Goal: Transaction & Acquisition: Purchase product/service

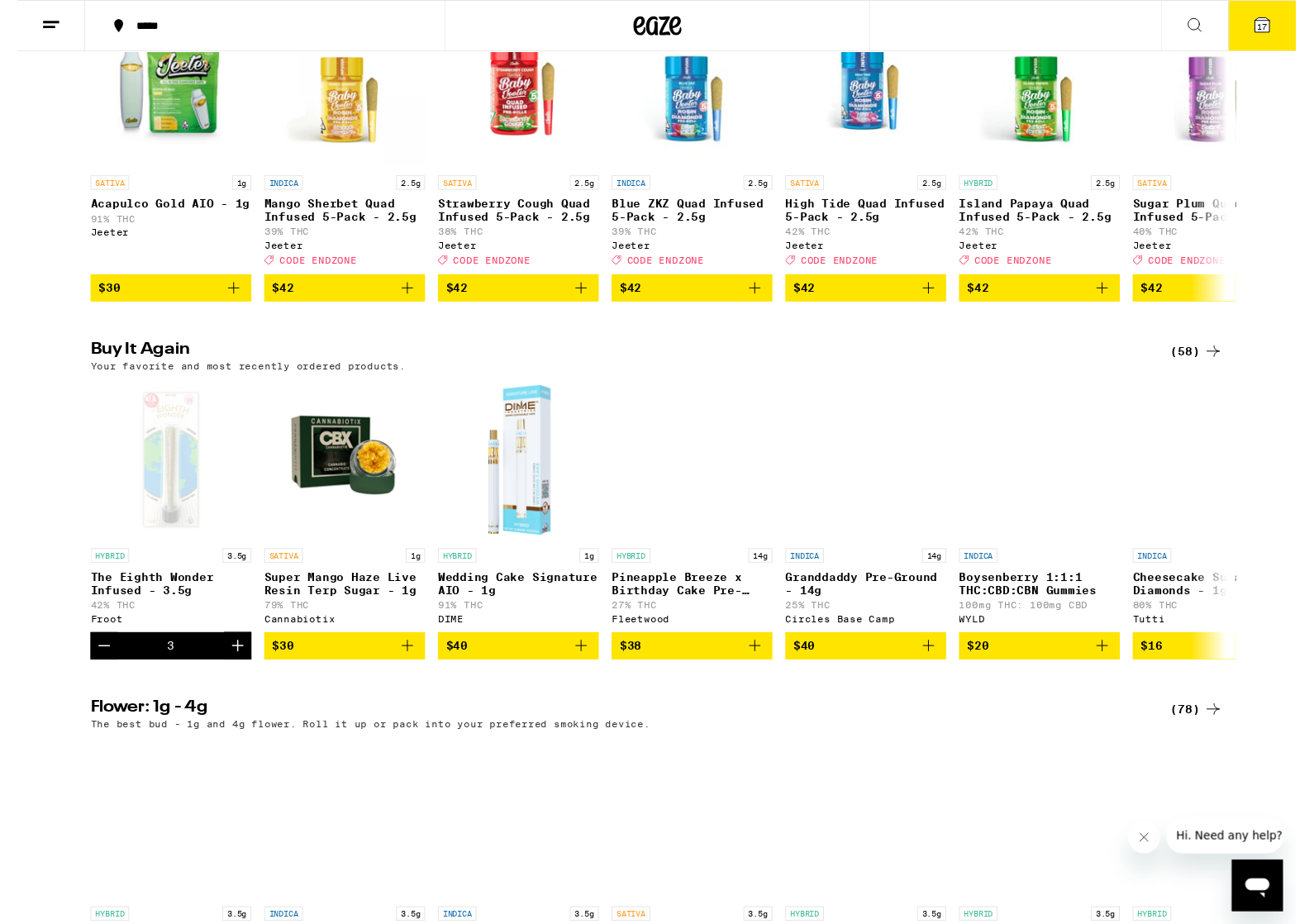
scroll to position [653, 0]
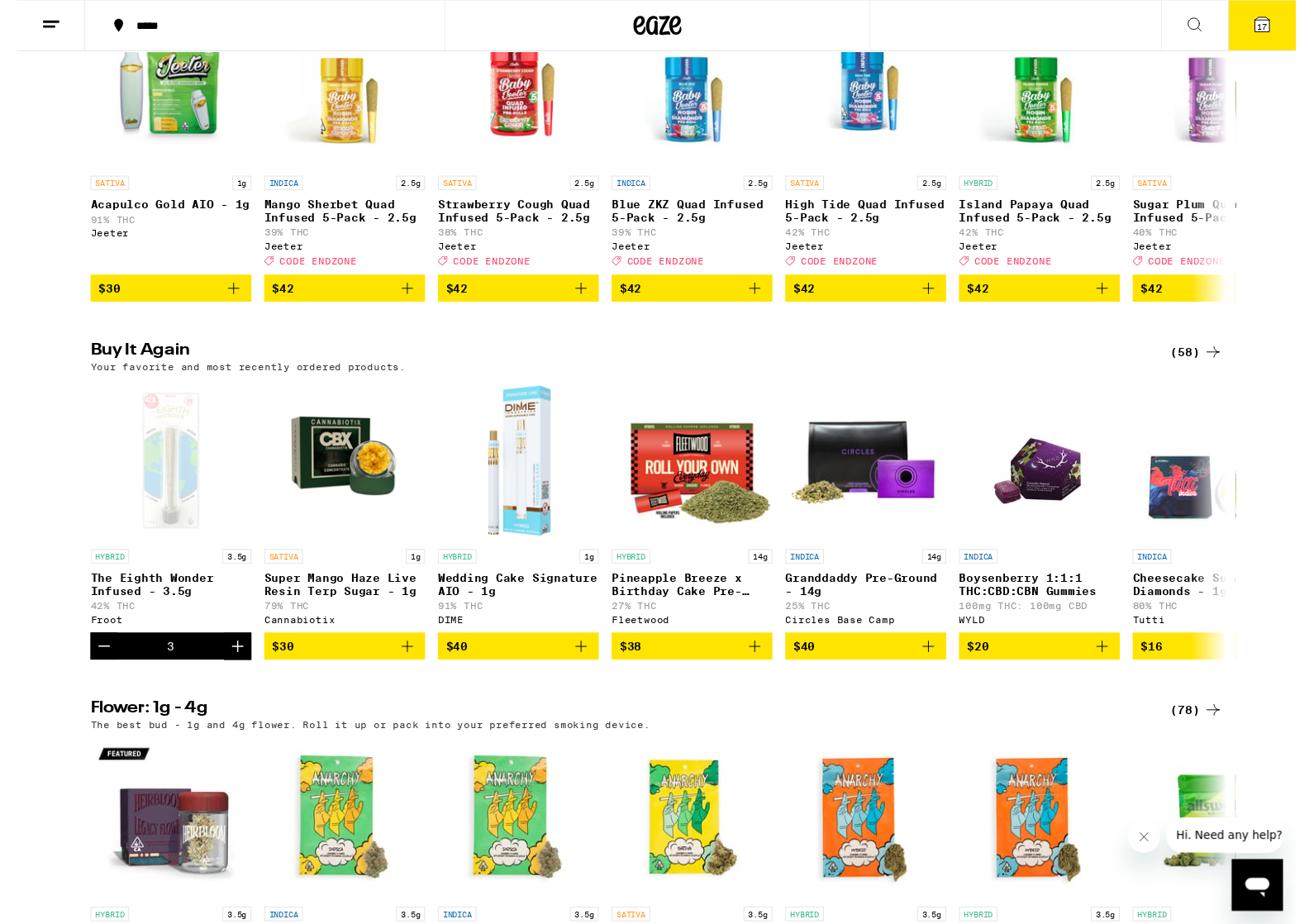
click at [96, 674] on icon "Decrement" at bounding box center [89, 664] width 20 height 20
click at [91, 674] on icon "Decrement" at bounding box center [89, 663] width 20 height 20
click at [90, 674] on icon "Decrement" at bounding box center [89, 663] width 20 height 20
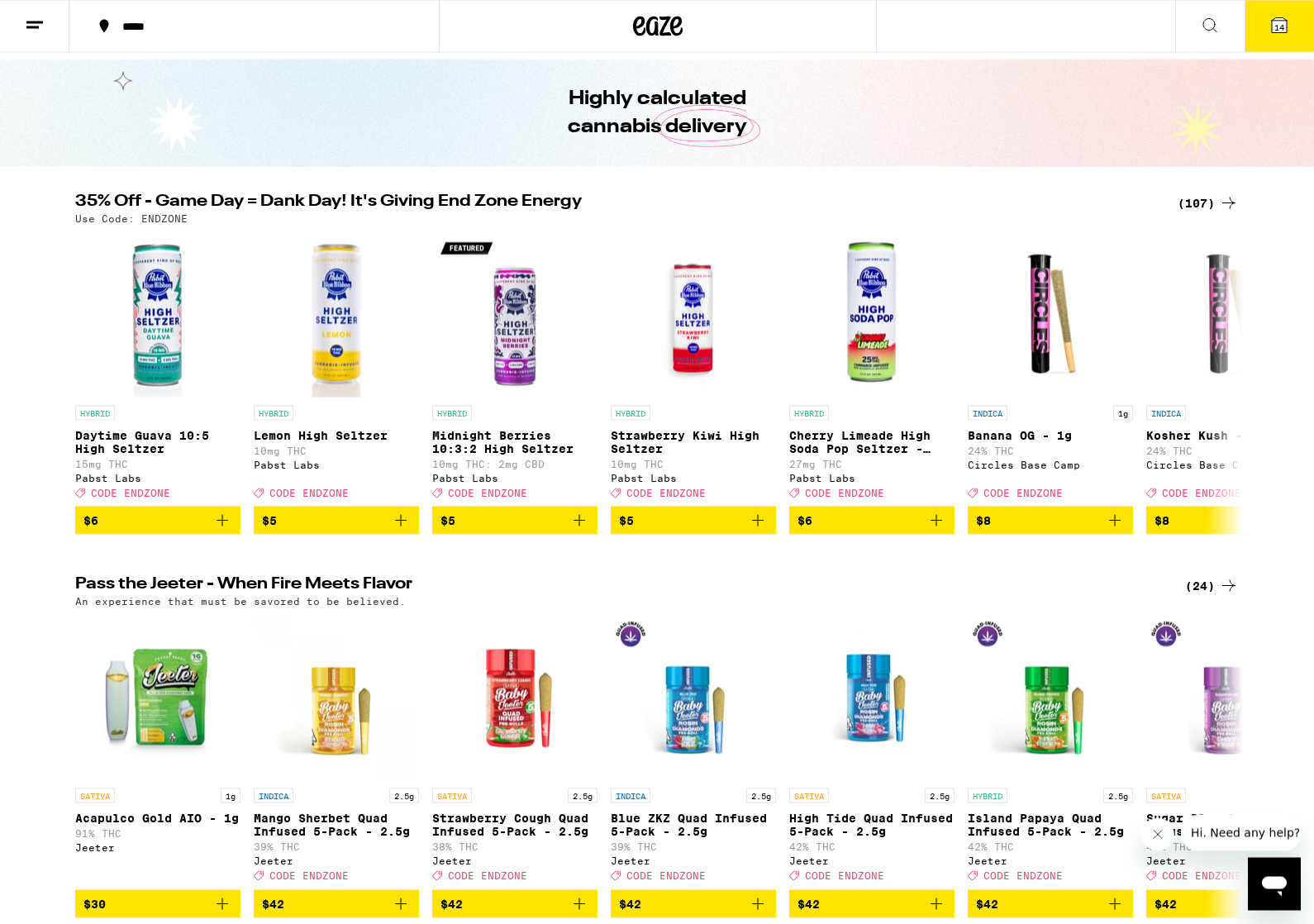
scroll to position [0, 0]
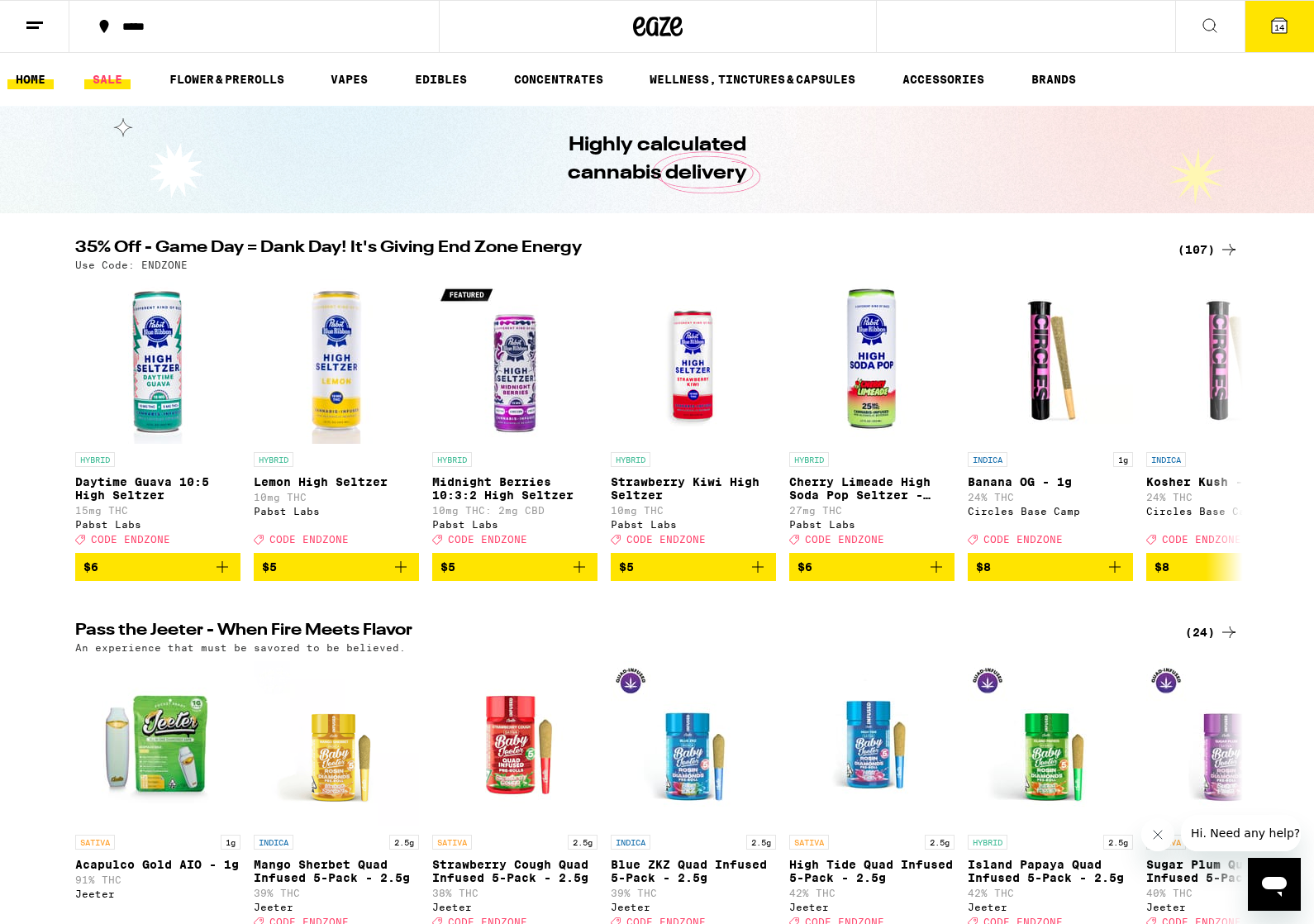
click at [119, 88] on link "SALE" at bounding box center [107, 79] width 46 height 20
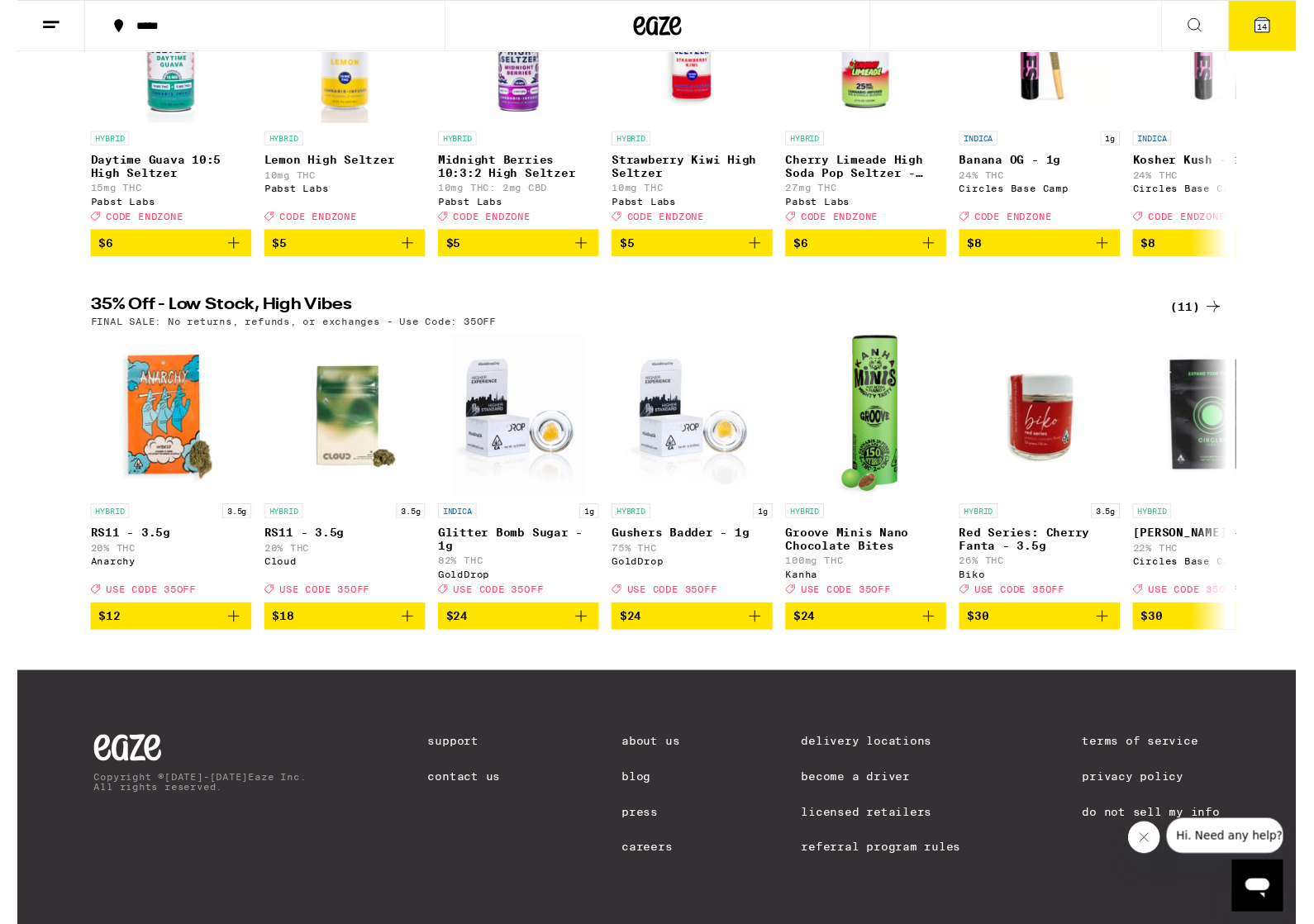
scroll to position [326, 0]
click at [1228, 318] on icon at bounding box center [1229, 314] width 20 height 20
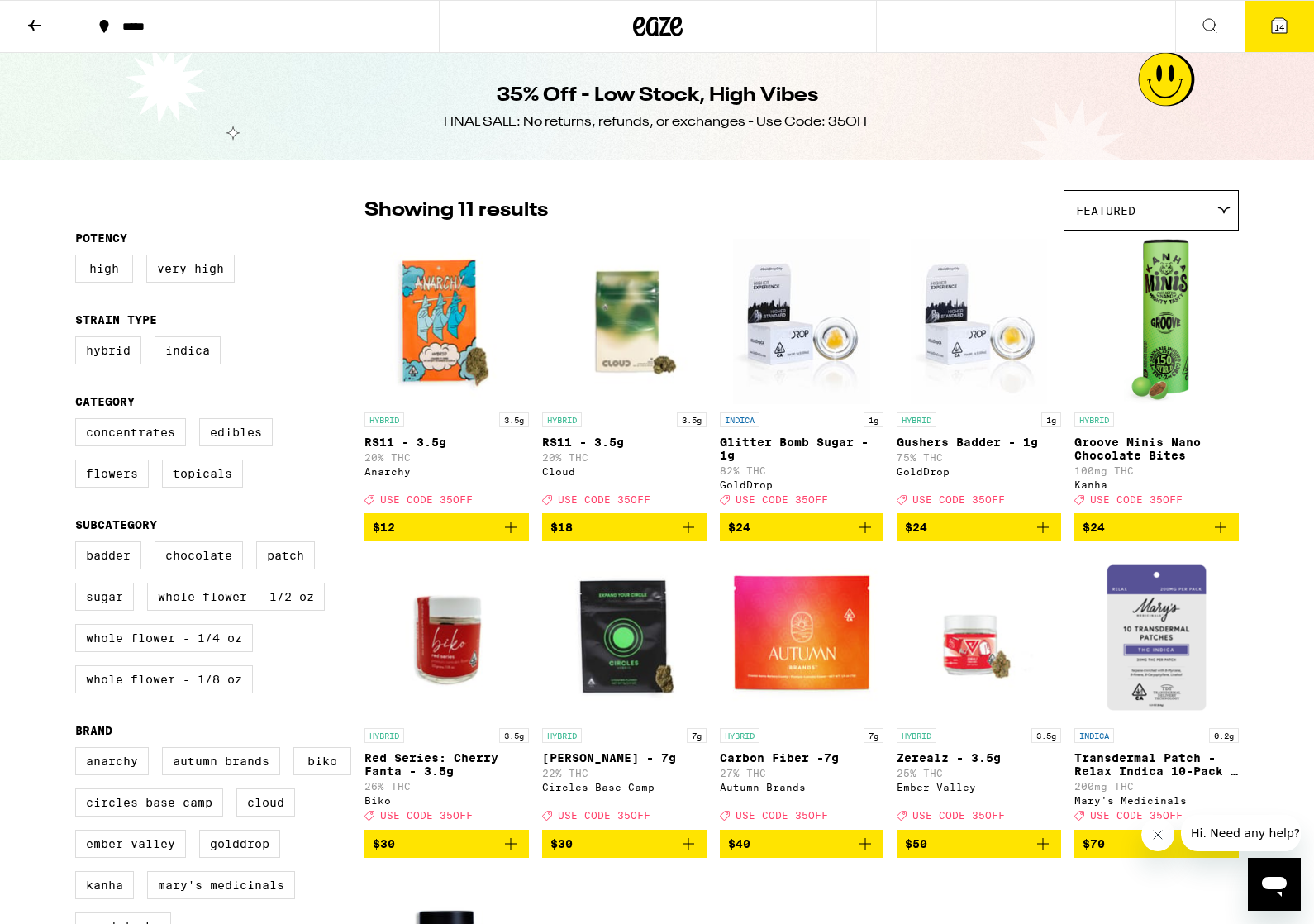
click at [44, 43] on button at bounding box center [34, 26] width 69 height 52
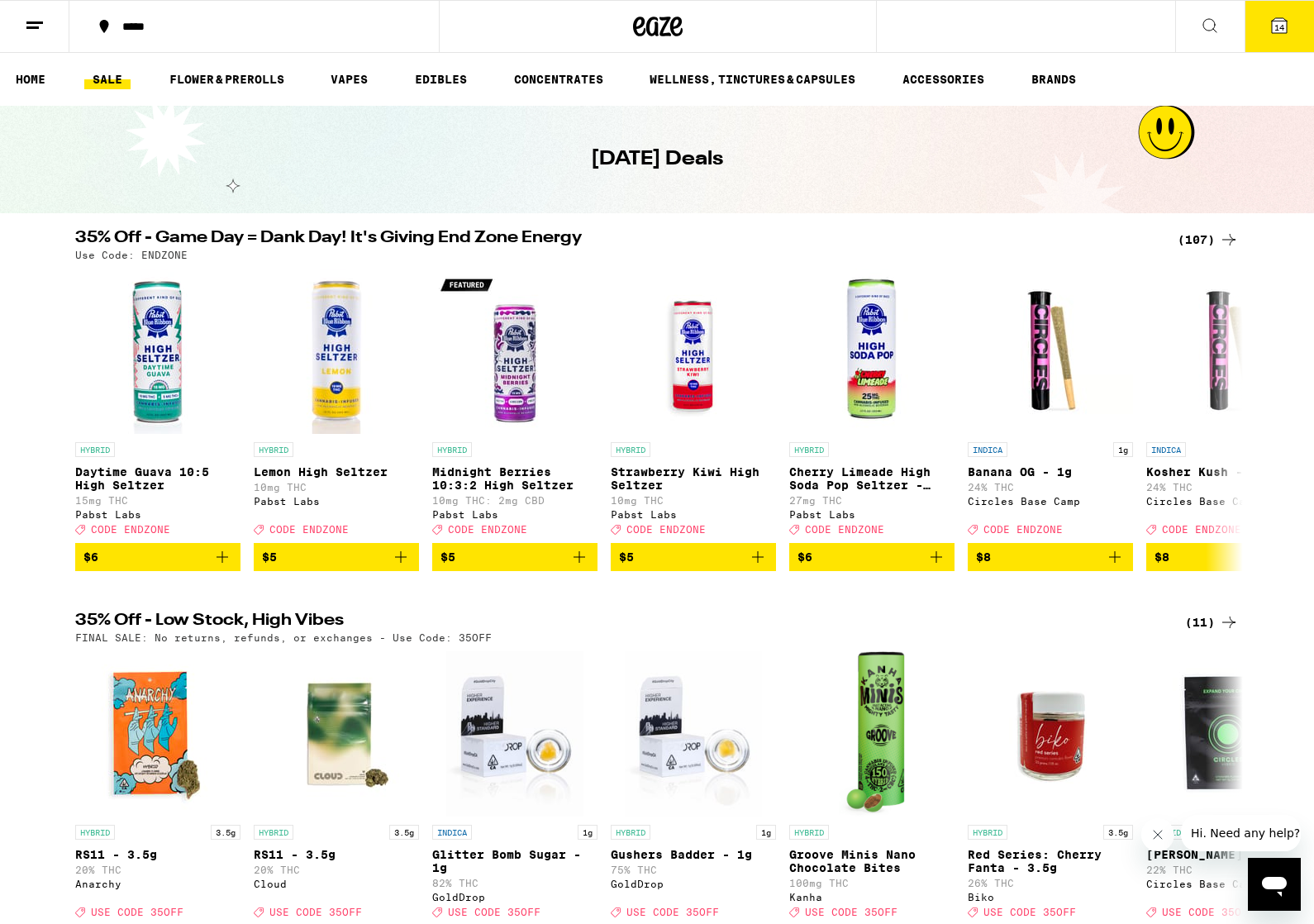
click at [1192, 243] on div "(107)" at bounding box center [1209, 239] width 61 height 20
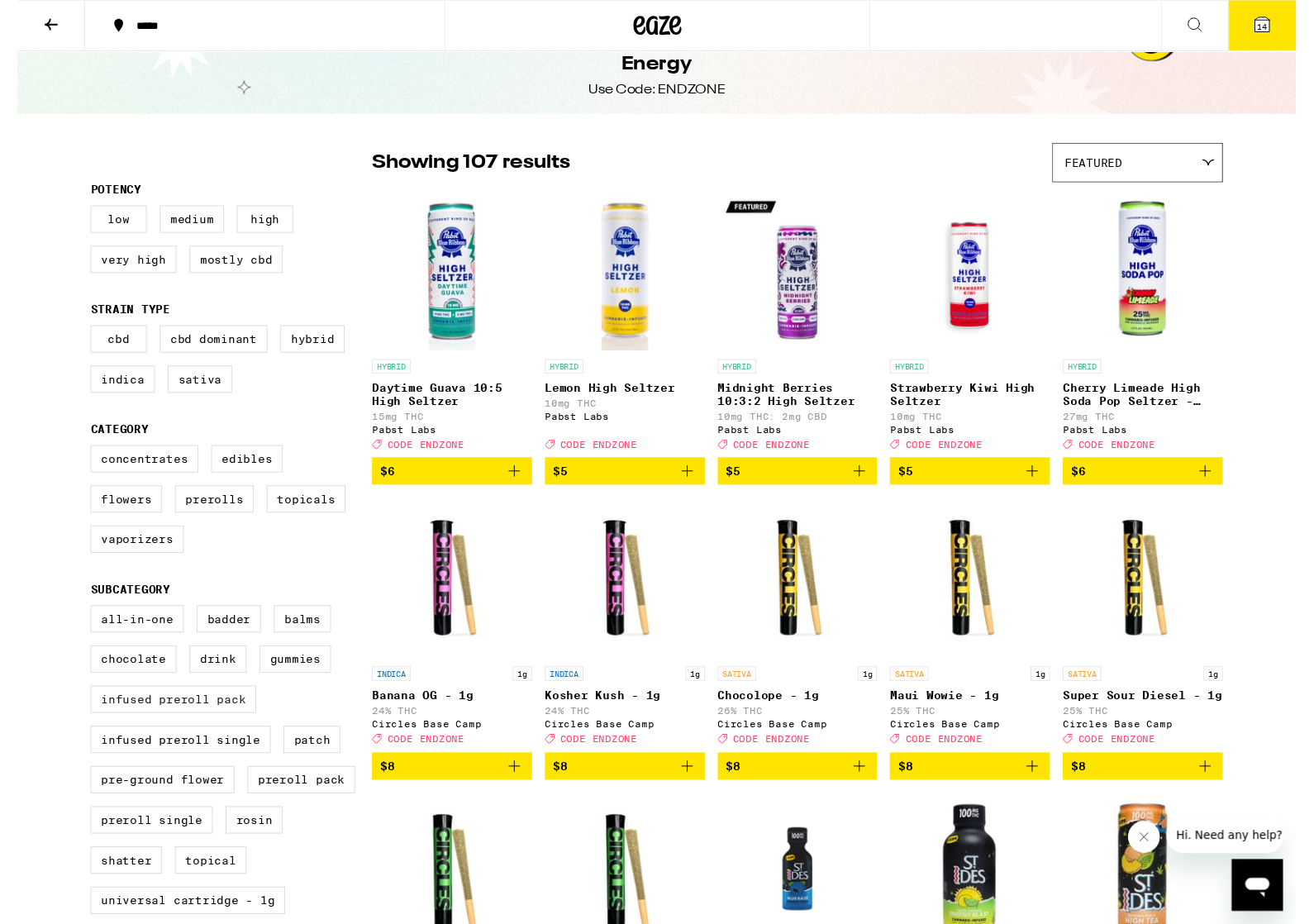
scroll to position [44, 0]
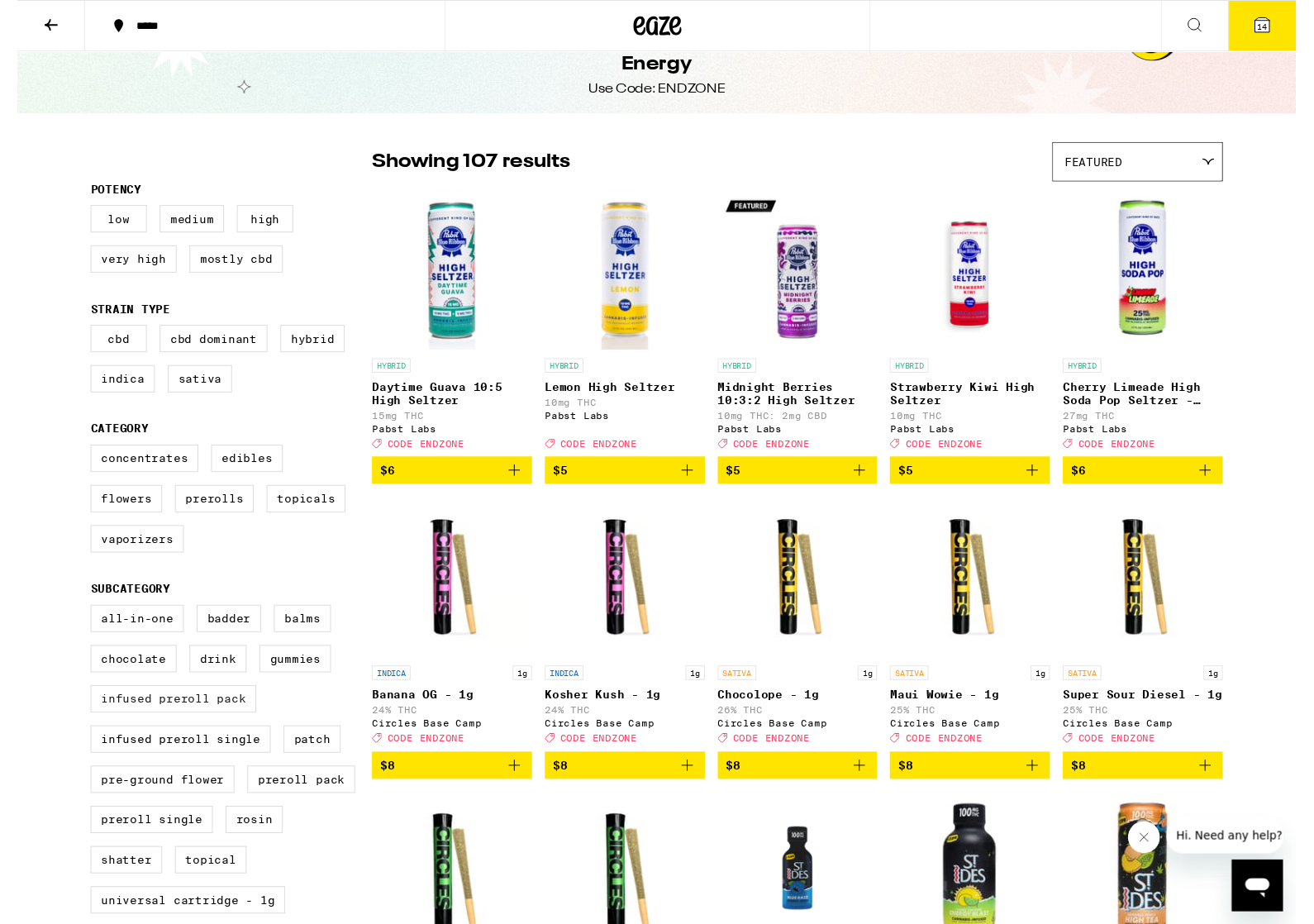
click at [234, 732] on label "Infused Preroll Pack" at bounding box center [160, 718] width 170 height 28
click at [80, 624] on input "Infused Preroll Pack" at bounding box center [79, 624] width 1 height 1
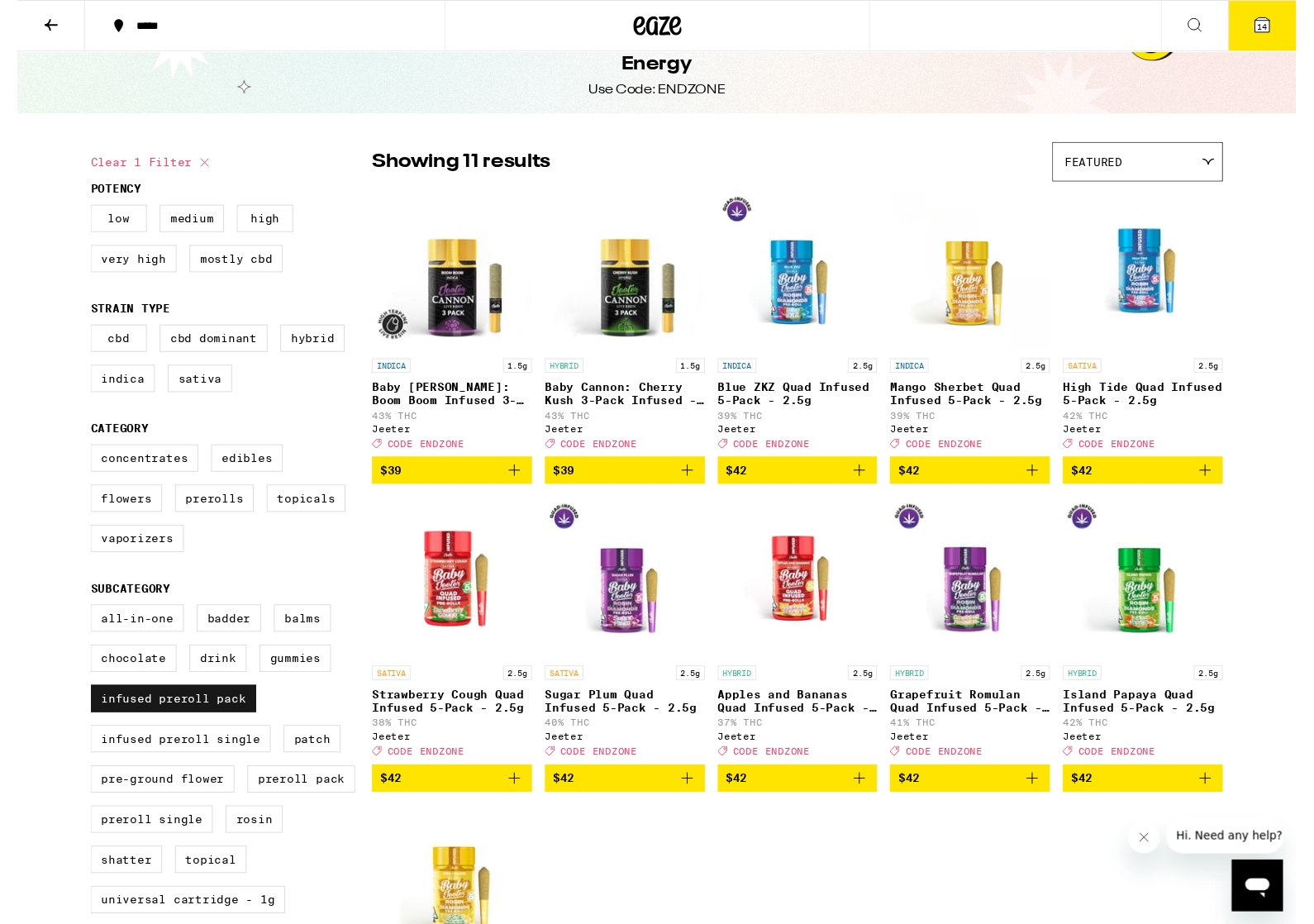
click at [244, 732] on label "Infused Preroll Pack" at bounding box center [160, 718] width 170 height 28
click at [80, 624] on input "Infused Preroll Pack" at bounding box center [79, 624] width 1 height 1
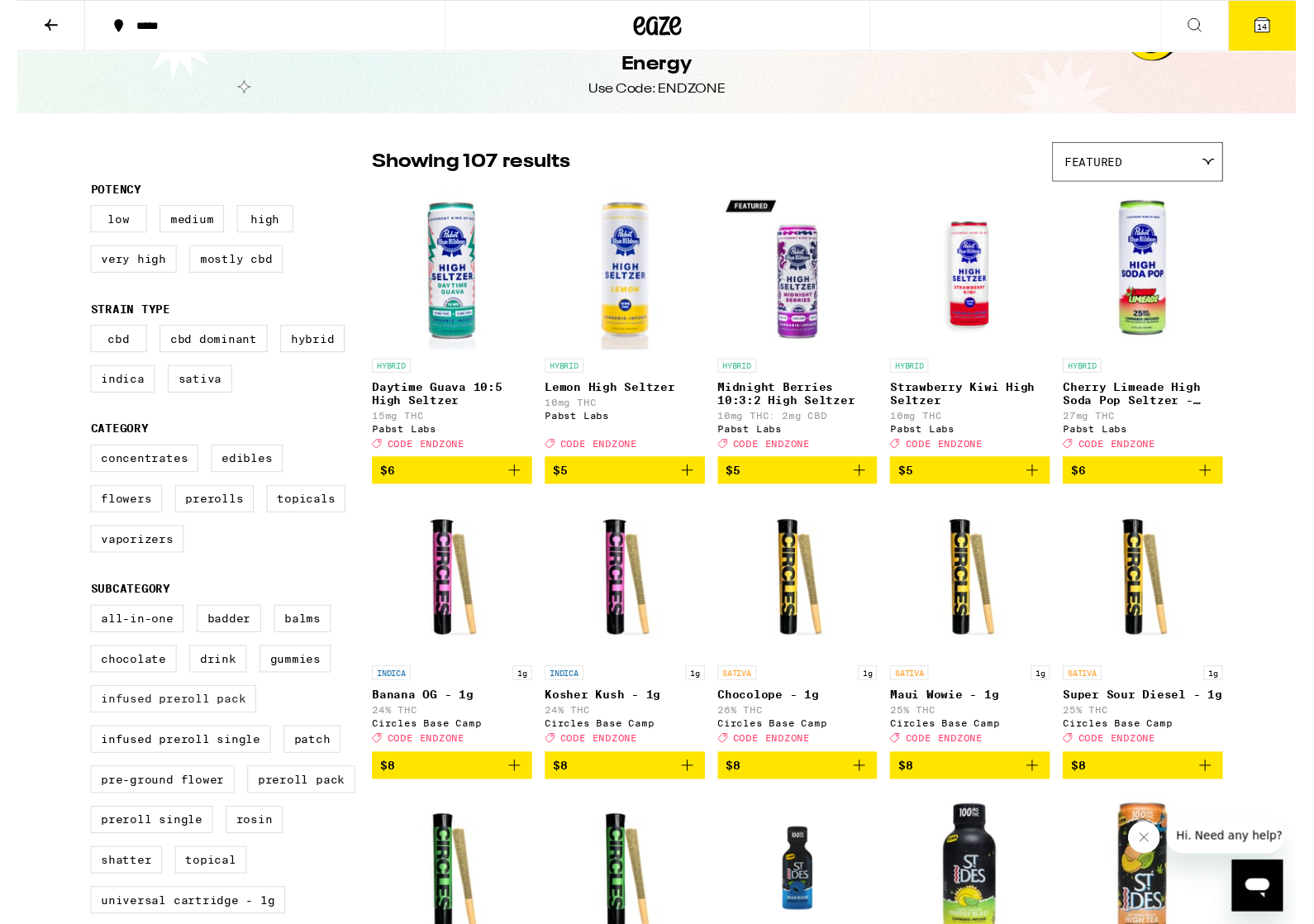
click at [237, 732] on label "Infused Preroll Pack" at bounding box center [160, 718] width 170 height 28
click at [80, 624] on input "Infused Preroll Pack" at bounding box center [79, 624] width 1 height 1
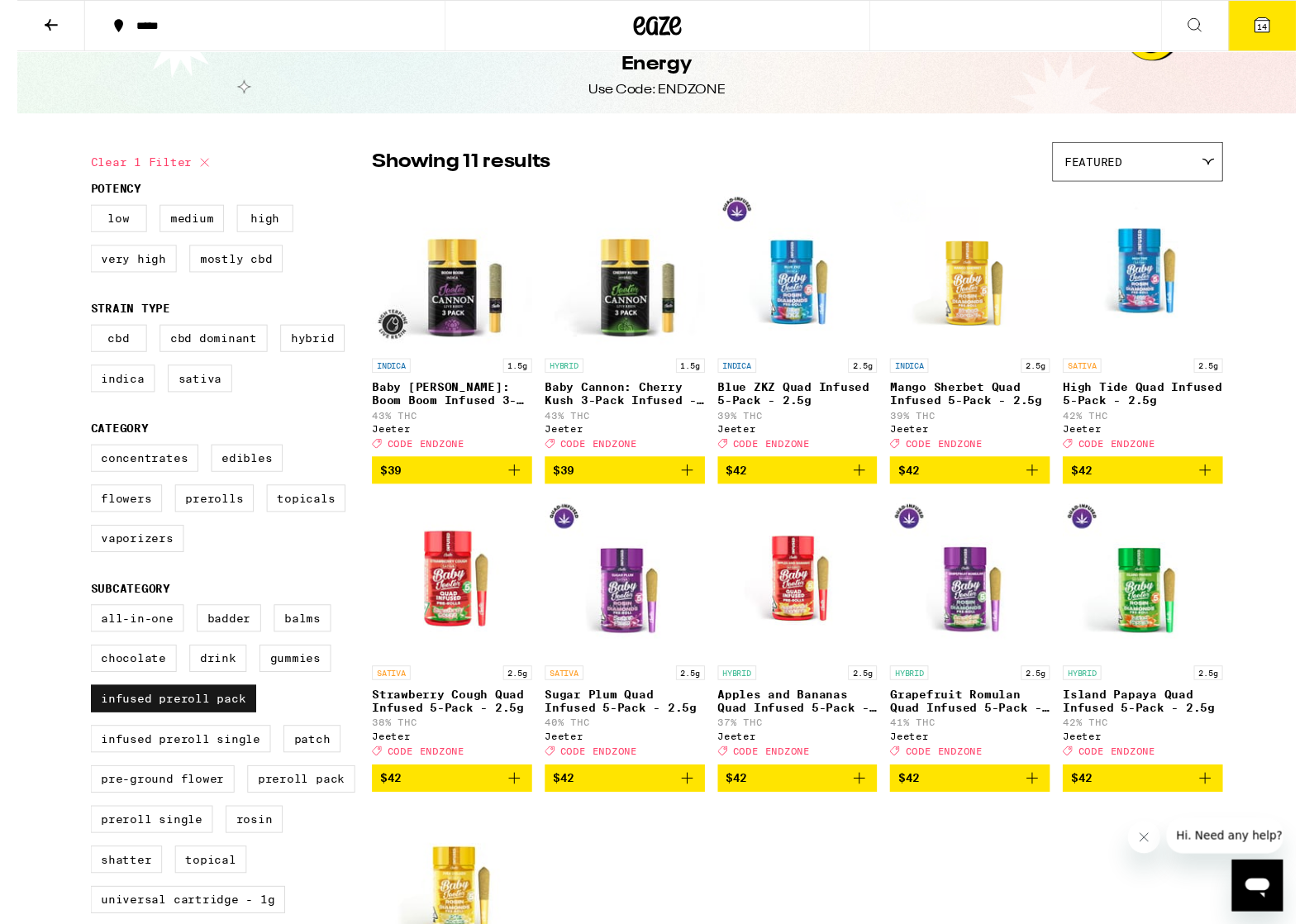
click at [240, 732] on label "Infused Preroll Pack" at bounding box center [160, 718] width 170 height 28
click at [80, 624] on input "Infused Preroll Pack" at bounding box center [79, 624] width 1 height 1
checkbox input "false"
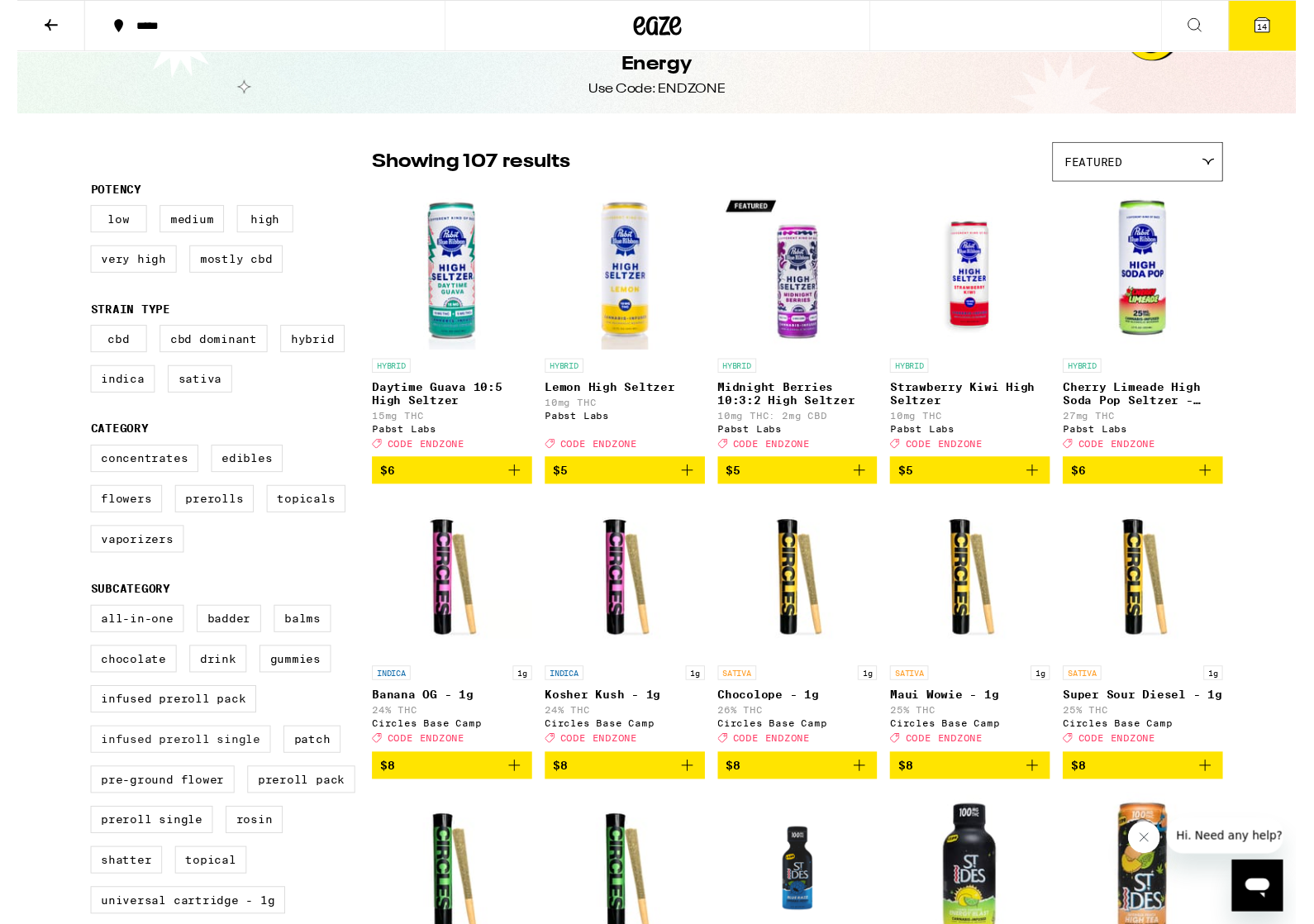
click at [232, 773] on label "Infused Preroll Single" at bounding box center [167, 759] width 185 height 28
click at [80, 624] on input "Infused Preroll Single" at bounding box center [79, 624] width 1 height 1
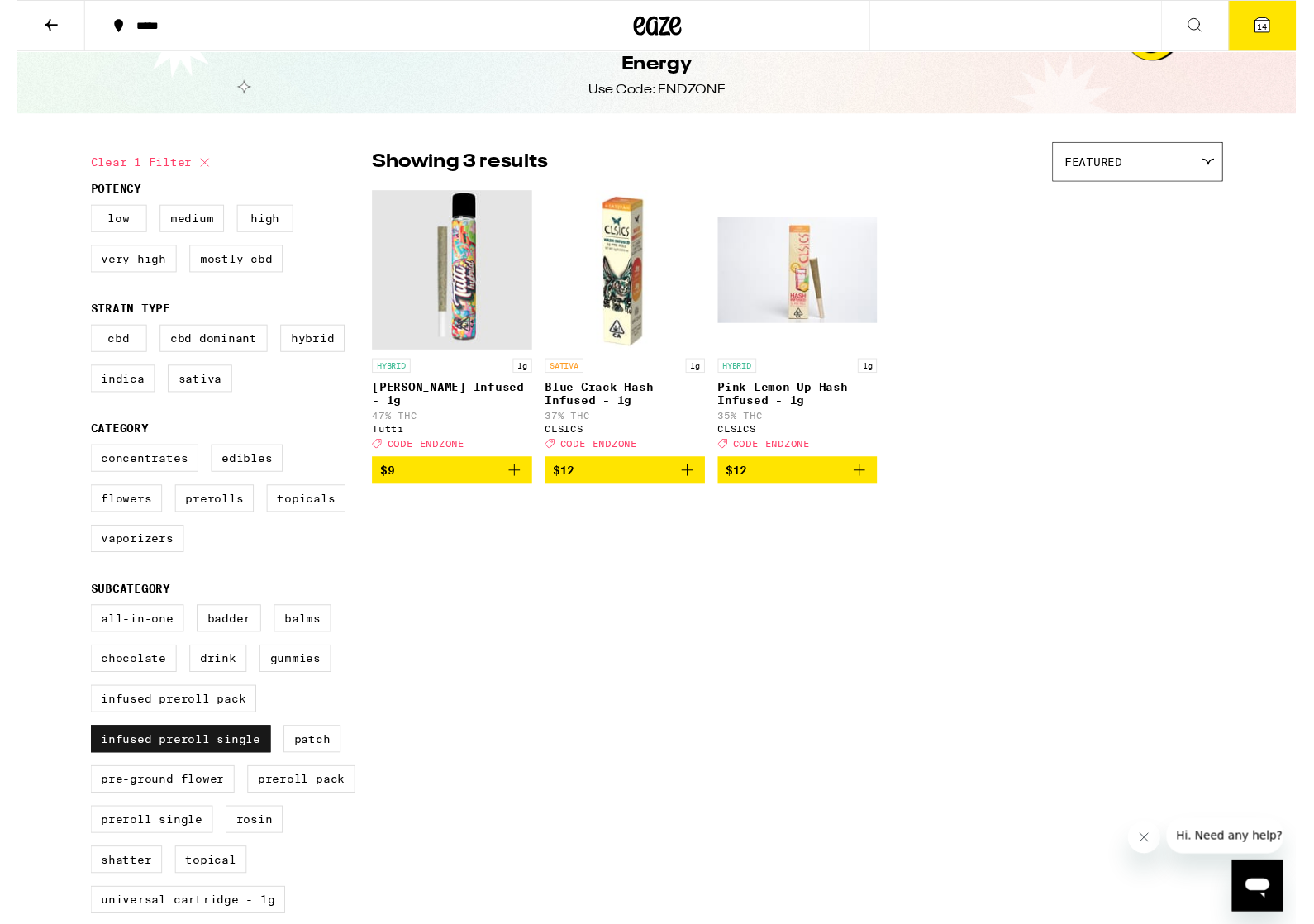
click at [242, 773] on label "Infused Preroll Single" at bounding box center [167, 759] width 185 height 28
click at [80, 624] on input "Infused Preroll Single" at bounding box center [79, 624] width 1 height 1
checkbox input "false"
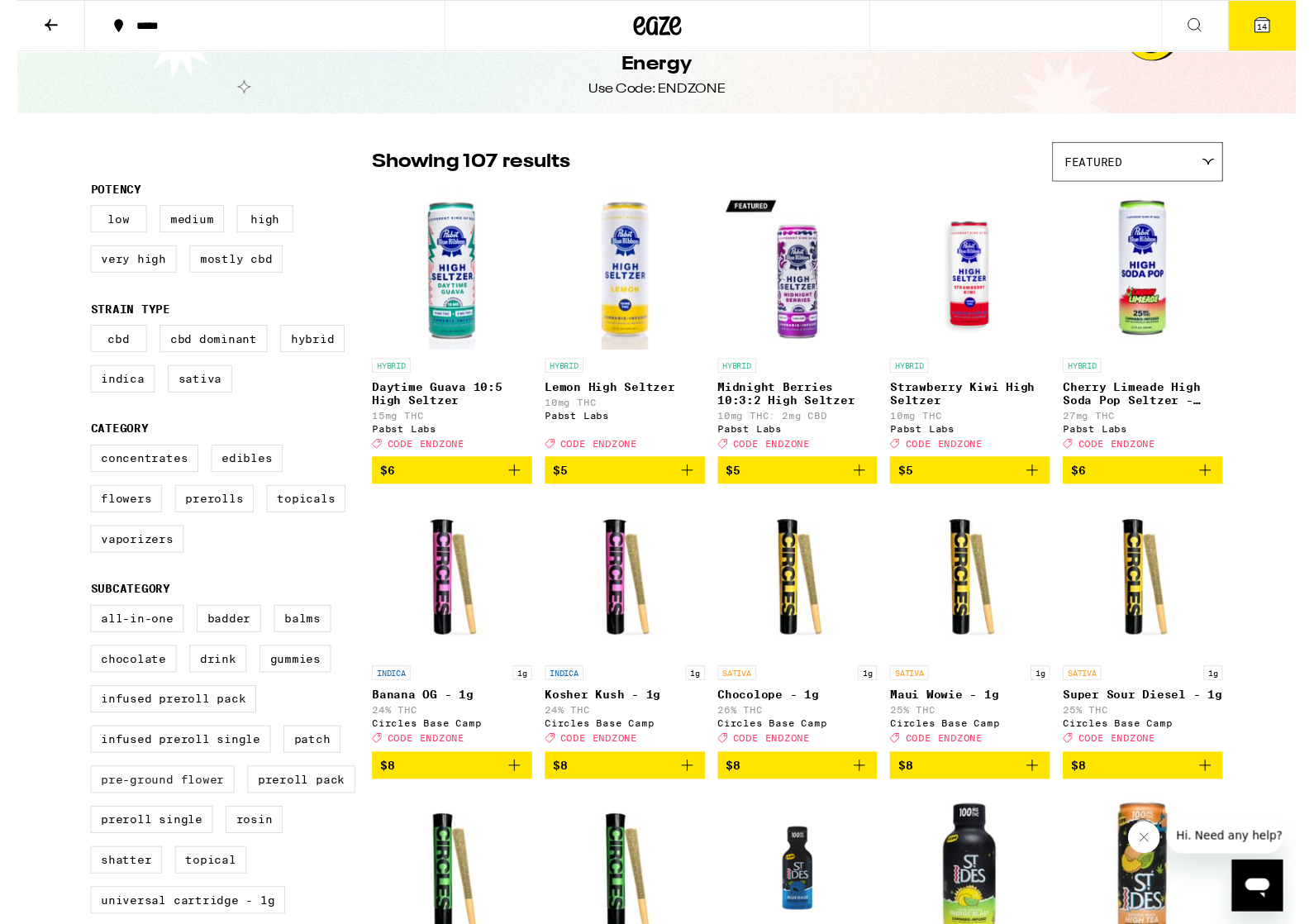
click at [223, 815] on label "Pre-ground Flower" at bounding box center [149, 801] width 148 height 28
click at [80, 624] on input "Pre-ground Flower" at bounding box center [79, 624] width 1 height 1
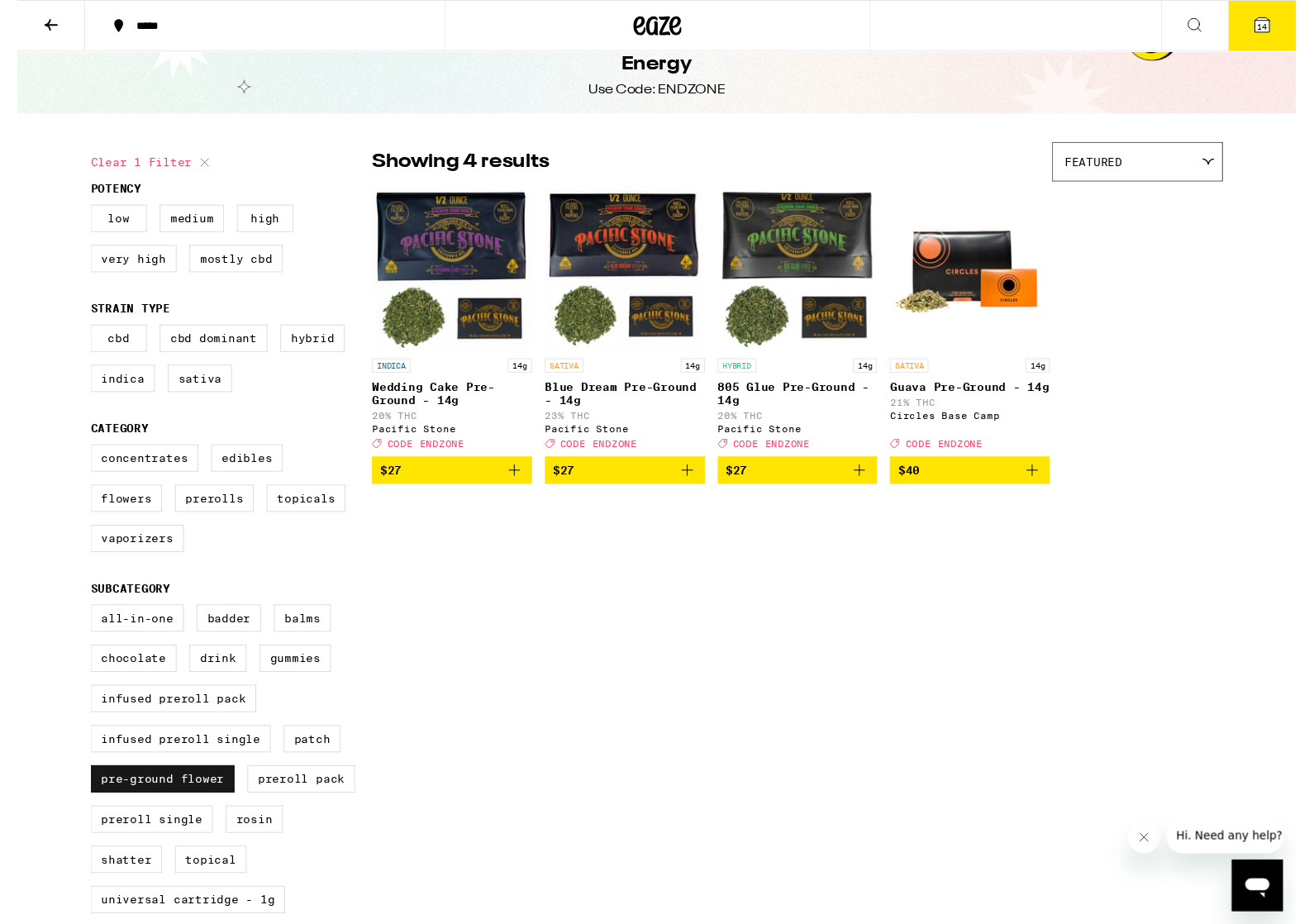
click at [214, 815] on label "Pre-ground Flower" at bounding box center [149, 801] width 148 height 28
click at [80, 624] on input "Pre-ground Flower" at bounding box center [79, 624] width 1 height 1
checkbox input "false"
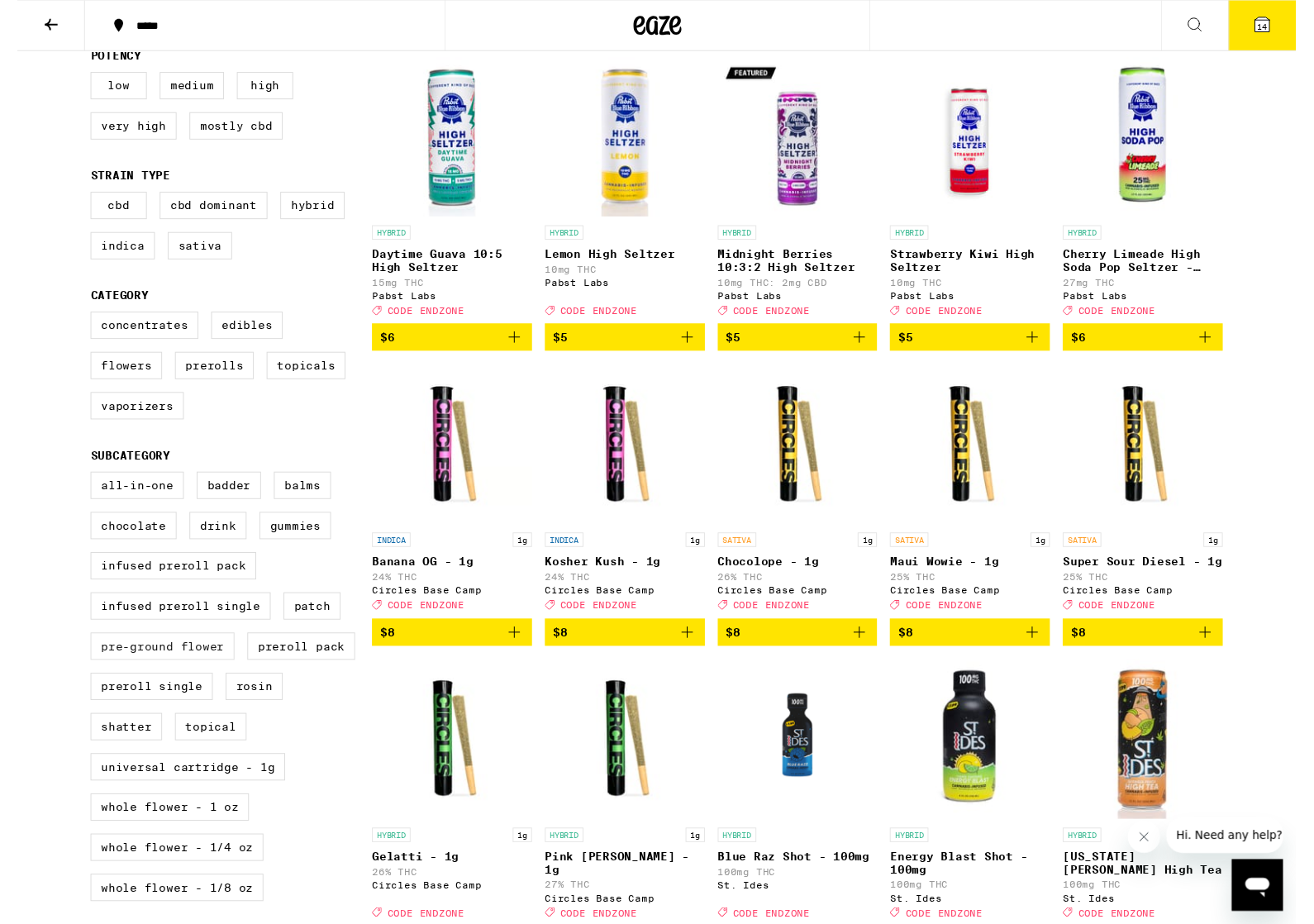
scroll to position [181, 0]
click at [285, 678] on label "Preroll Pack" at bounding box center [292, 664] width 110 height 28
click at [80, 488] on input "Preroll Pack" at bounding box center [79, 487] width 1 height 1
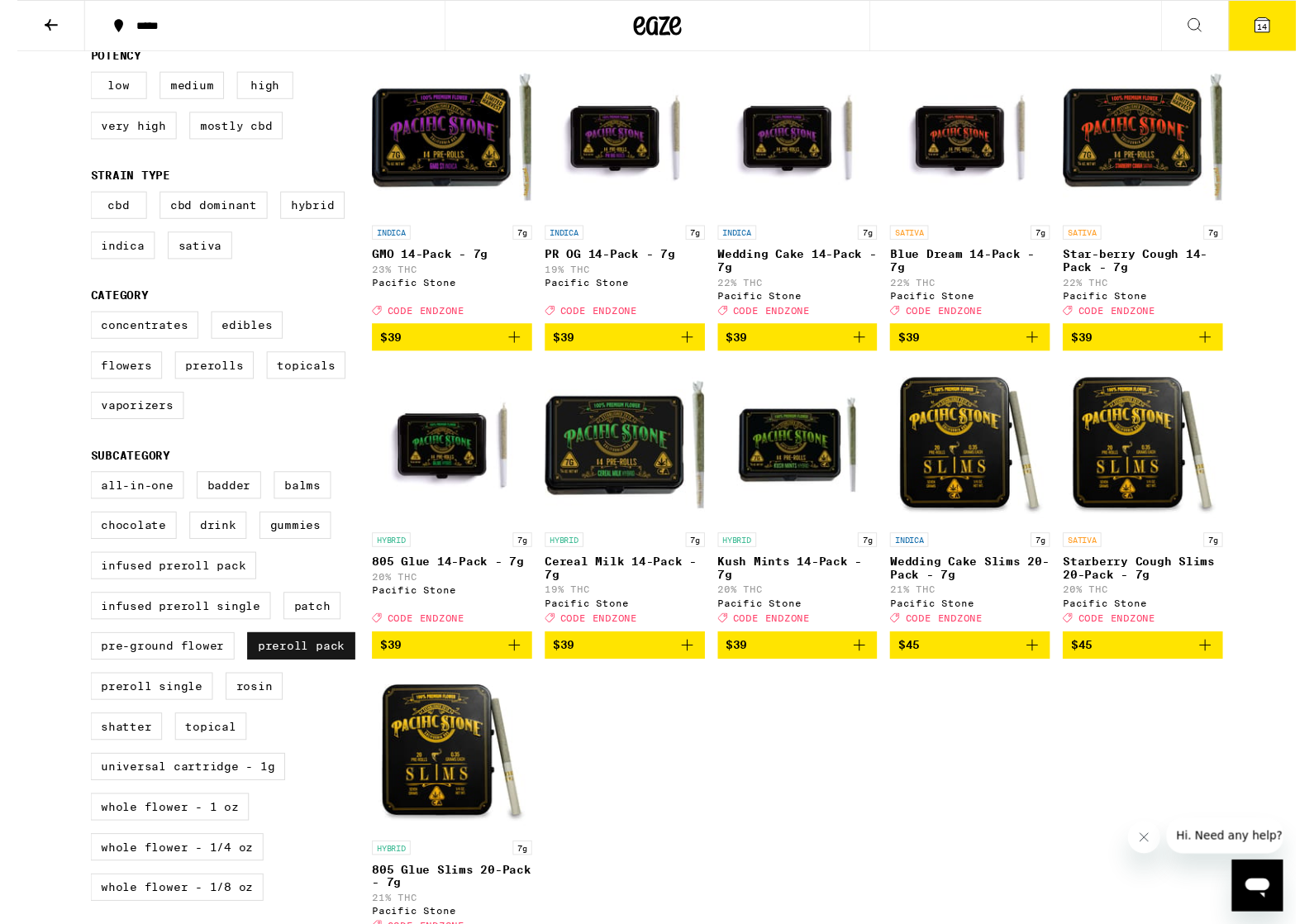
click at [290, 678] on label "Preroll Pack" at bounding box center [292, 664] width 110 height 28
click at [80, 488] on input "Preroll Pack" at bounding box center [79, 487] width 1 height 1
checkbox input "false"
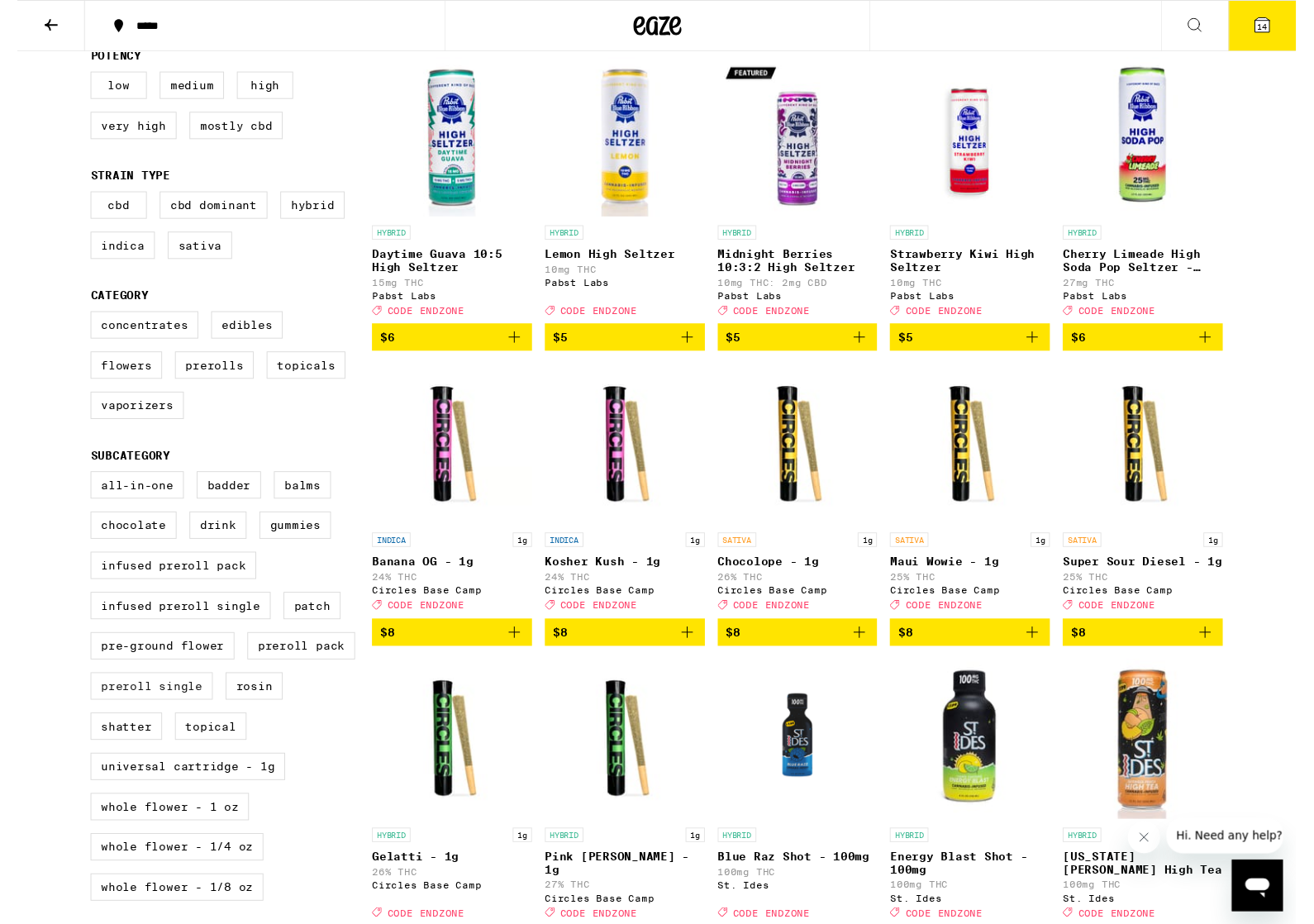
click at [174, 719] on label "Preroll Single" at bounding box center [138, 705] width 125 height 28
click at [80, 488] on input "Preroll Single" at bounding box center [79, 487] width 1 height 1
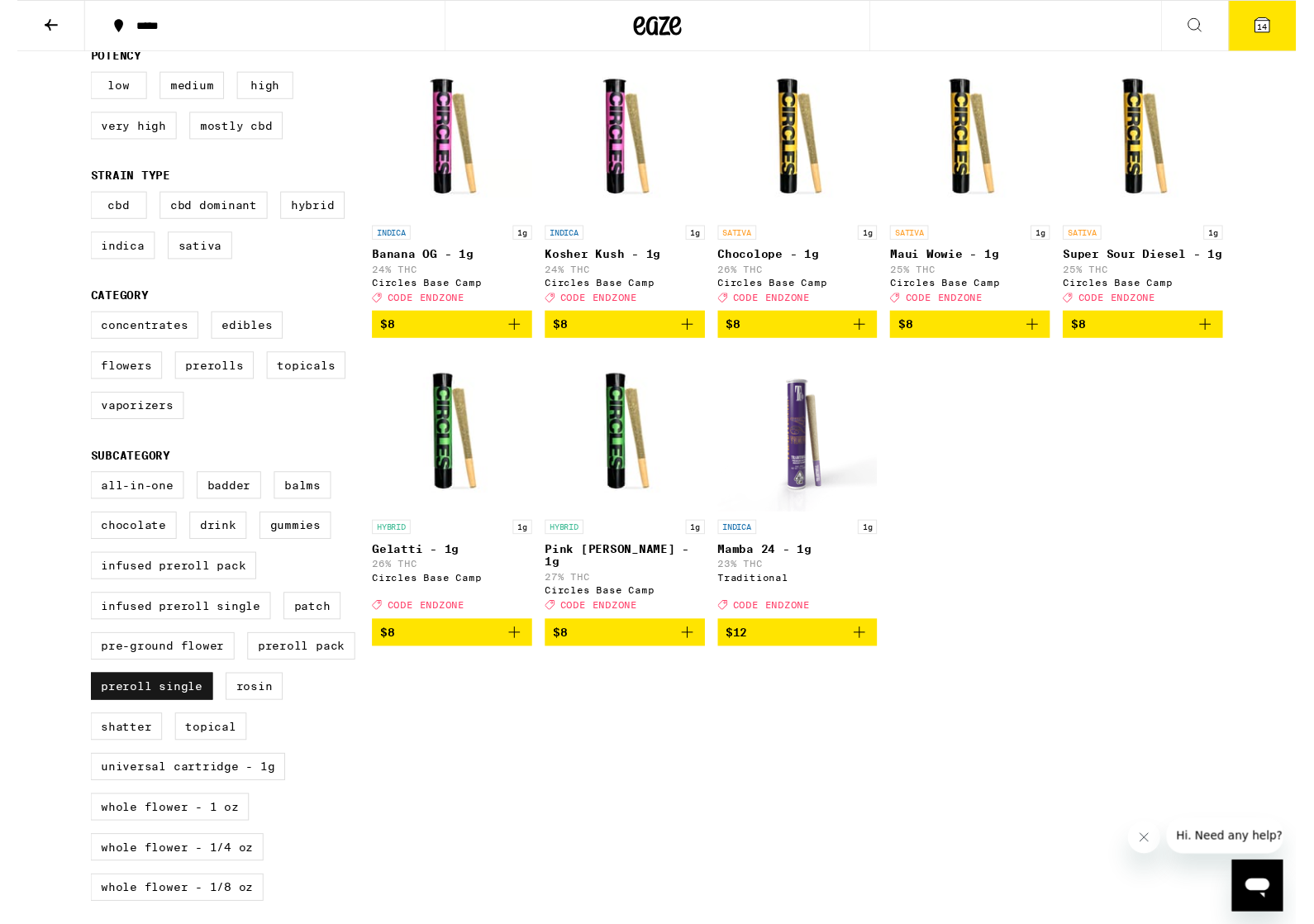
click at [201, 719] on label "Preroll Single" at bounding box center [138, 705] width 125 height 28
click at [80, 488] on input "Preroll Single" at bounding box center [79, 487] width 1 height 1
checkbox input "false"
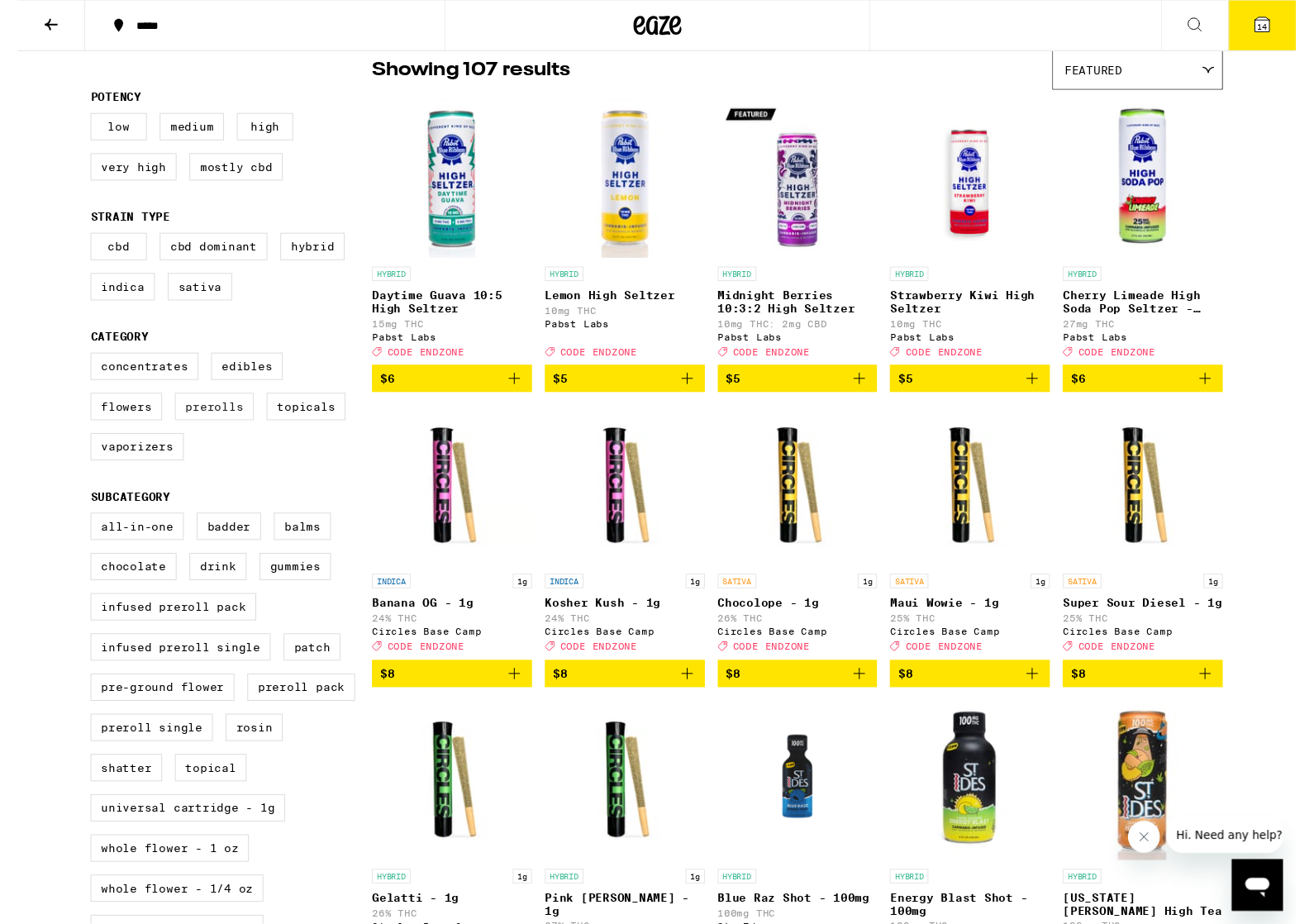
scroll to position [139, 0]
click at [242, 432] on label "Prerolls" at bounding box center [202, 417] width 81 height 28
click at [80, 365] on input "Prerolls" at bounding box center [79, 364] width 1 height 1
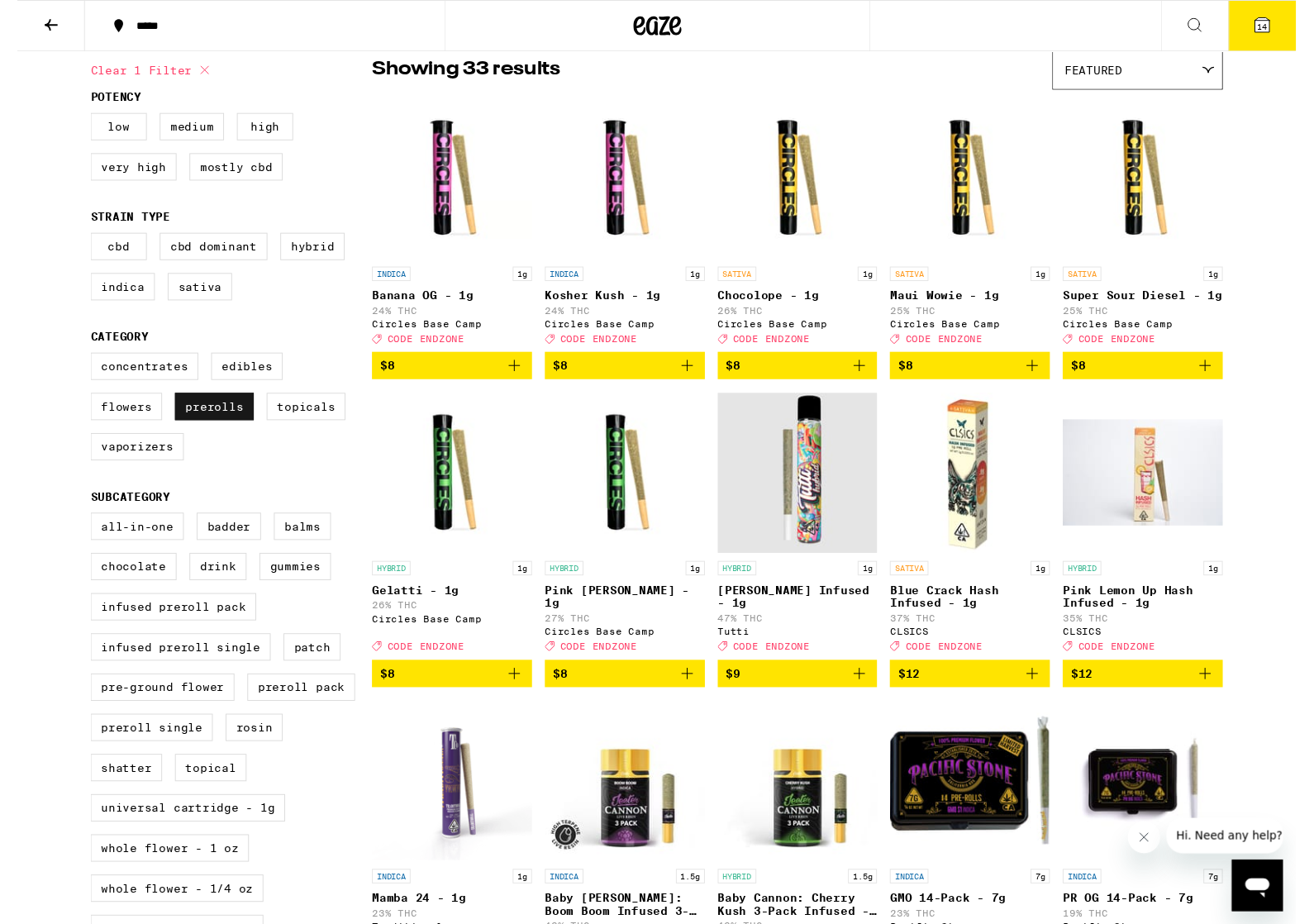
click at [242, 432] on label "Prerolls" at bounding box center [202, 417] width 81 height 28
click at [80, 365] on input "Prerolls" at bounding box center [79, 364] width 1 height 1
checkbox input "false"
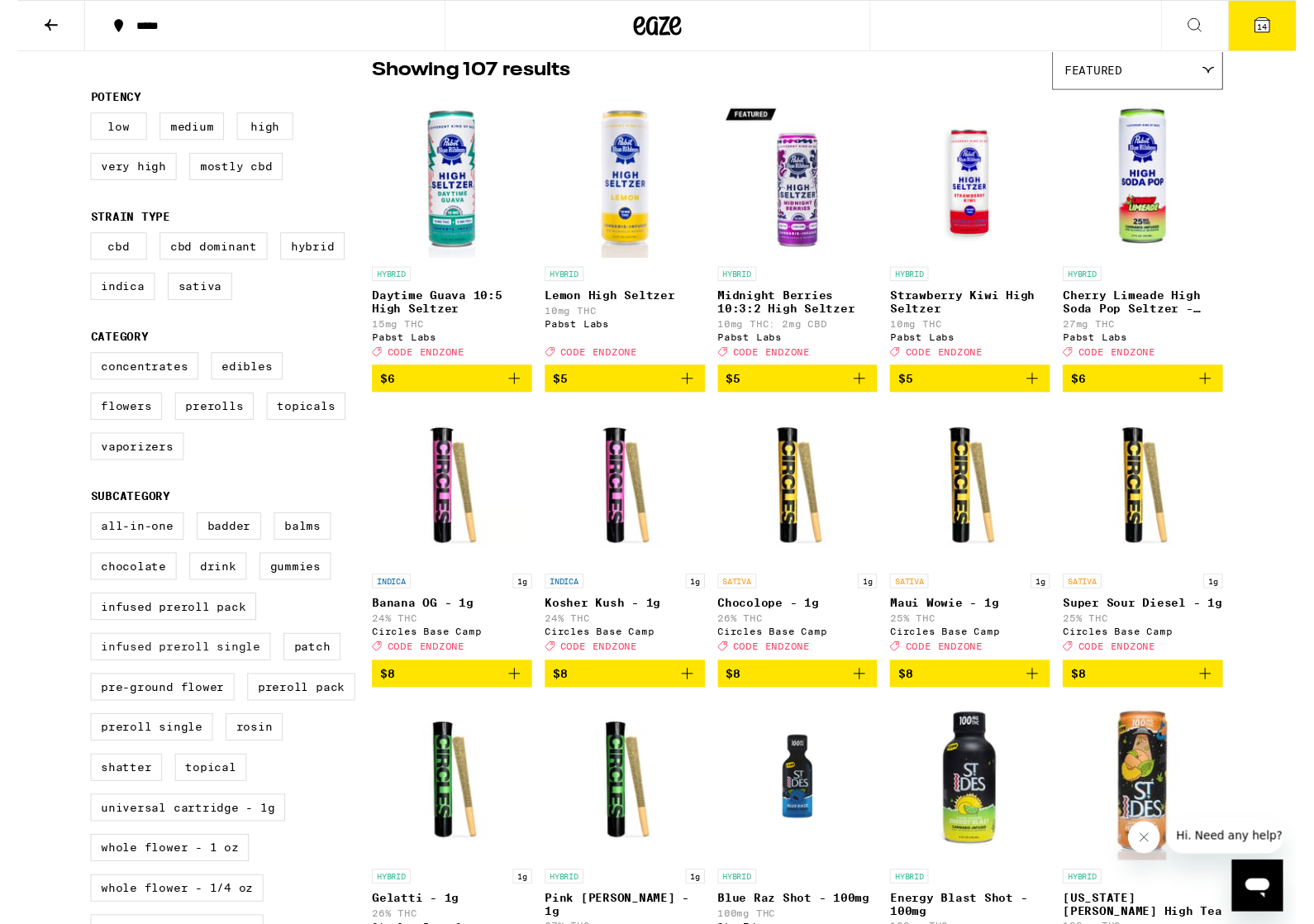
click at [258, 679] on label "Infused Preroll Single" at bounding box center [167, 665] width 185 height 28
click at [80, 530] on input "Infused Preroll Single" at bounding box center [79, 529] width 1 height 1
checkbox input "true"
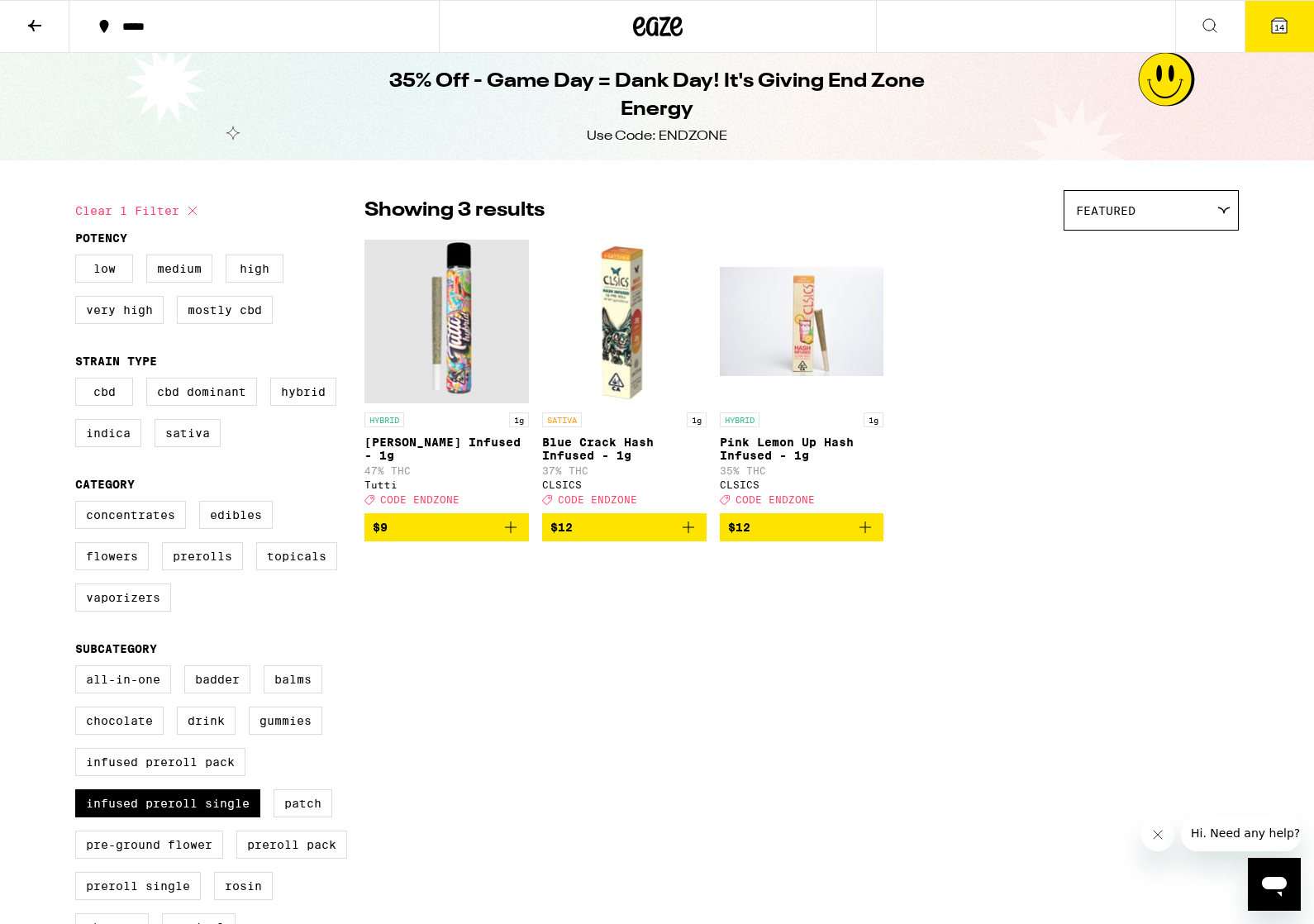
click at [505, 537] on icon "Add to bag" at bounding box center [511, 527] width 20 height 20
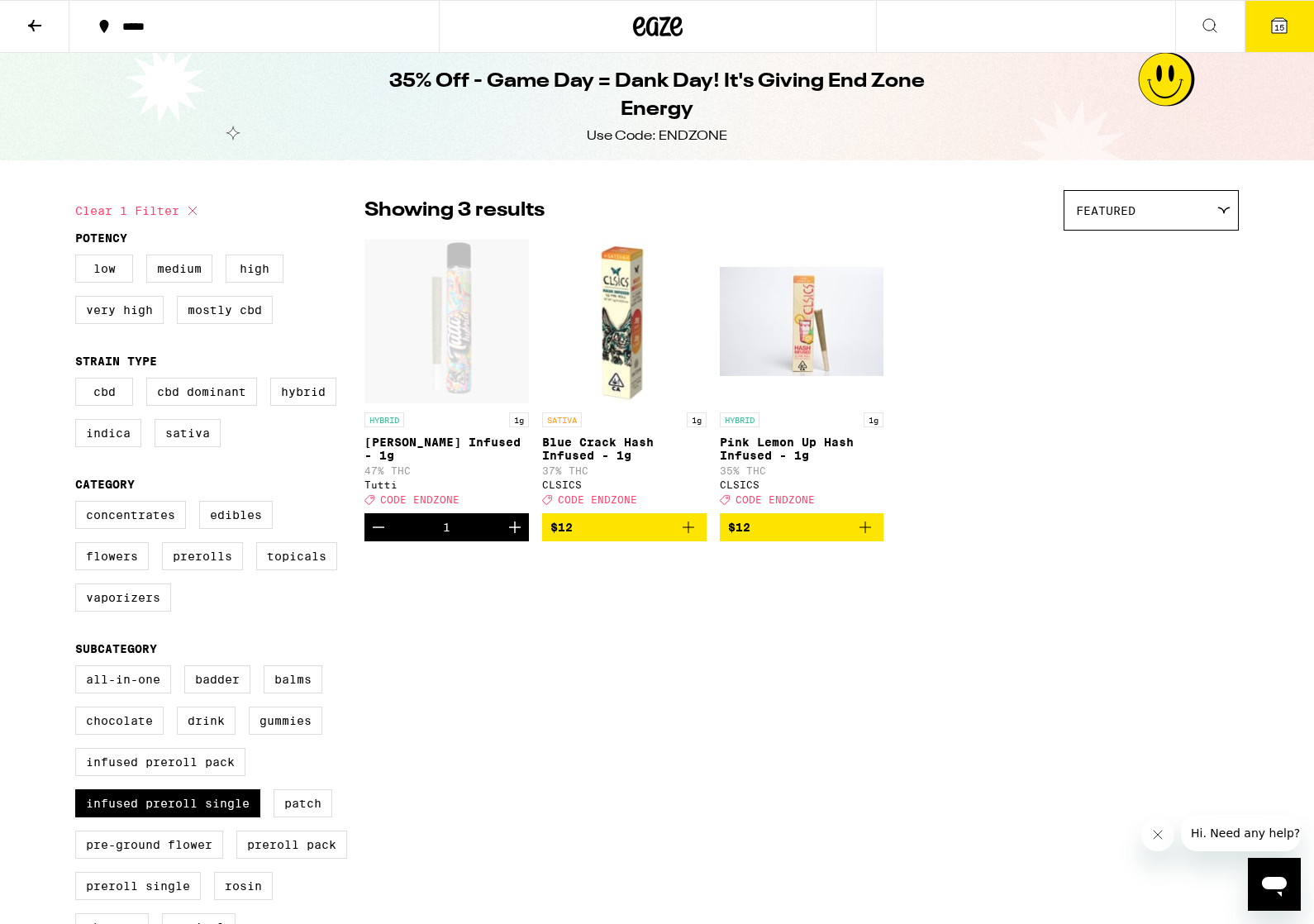
click at [520, 537] on icon "Increment" at bounding box center [515, 527] width 20 height 20
click at [516, 537] on icon "Increment" at bounding box center [515, 527] width 20 height 20
click at [521, 537] on icon "Increment" at bounding box center [515, 527] width 20 height 20
click at [513, 537] on icon "Increment" at bounding box center [515, 527] width 20 height 20
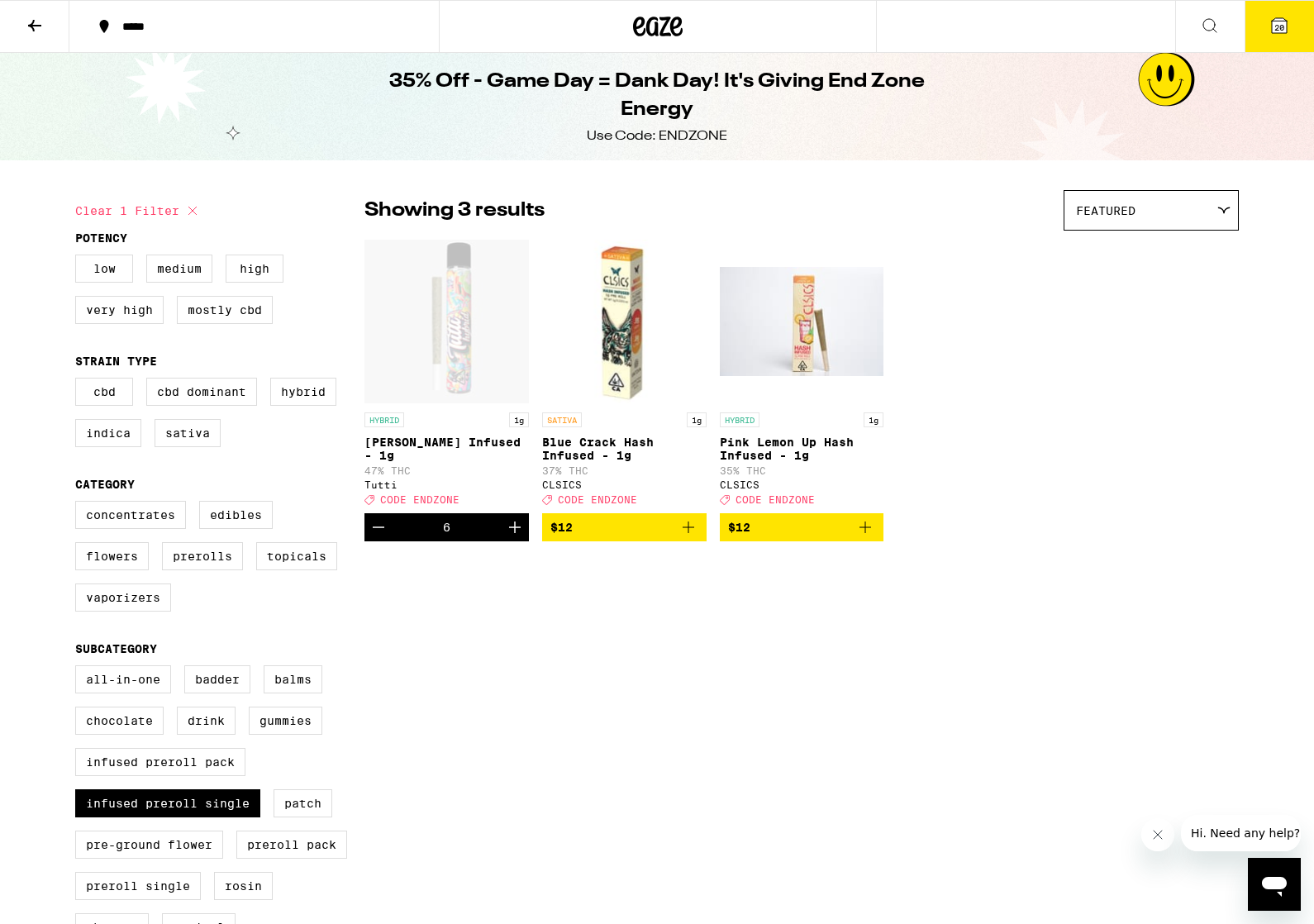
click at [517, 537] on icon "Increment" at bounding box center [515, 527] width 20 height 20
click at [514, 537] on icon "Increment" at bounding box center [515, 527] width 20 height 20
click at [516, 537] on icon "Increment" at bounding box center [515, 527] width 20 height 20
click at [519, 533] on icon "Increment" at bounding box center [514, 526] width 11 height 11
click at [514, 537] on icon "Increment" at bounding box center [515, 527] width 20 height 20
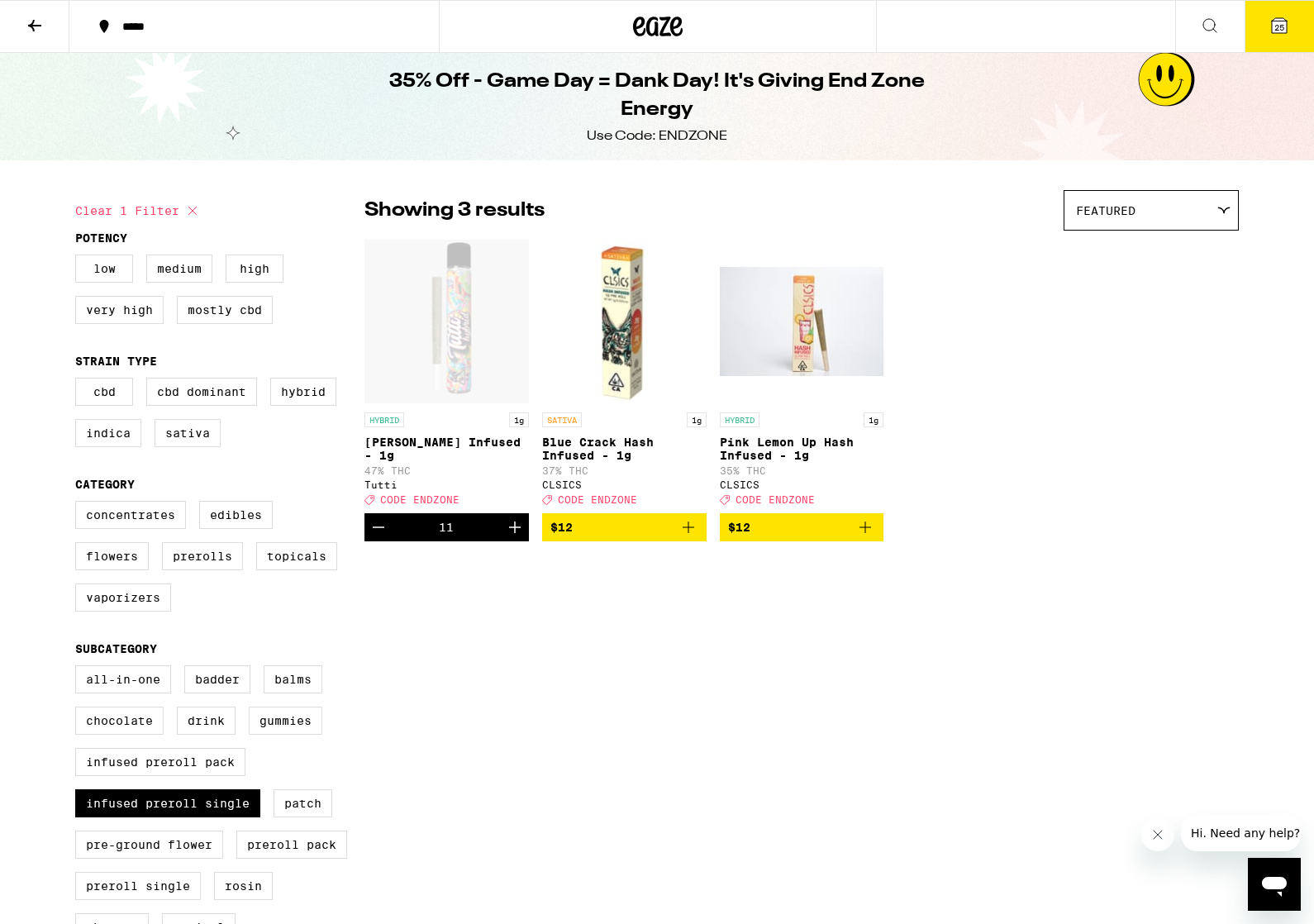
click at [516, 537] on icon "Increment" at bounding box center [515, 527] width 20 height 20
click at [515, 537] on icon "Increment" at bounding box center [515, 527] width 20 height 20
click at [514, 537] on icon "Increment" at bounding box center [515, 527] width 20 height 20
click at [519, 537] on icon "Increment" at bounding box center [515, 527] width 20 height 20
click at [513, 537] on icon "Increment" at bounding box center [515, 527] width 20 height 20
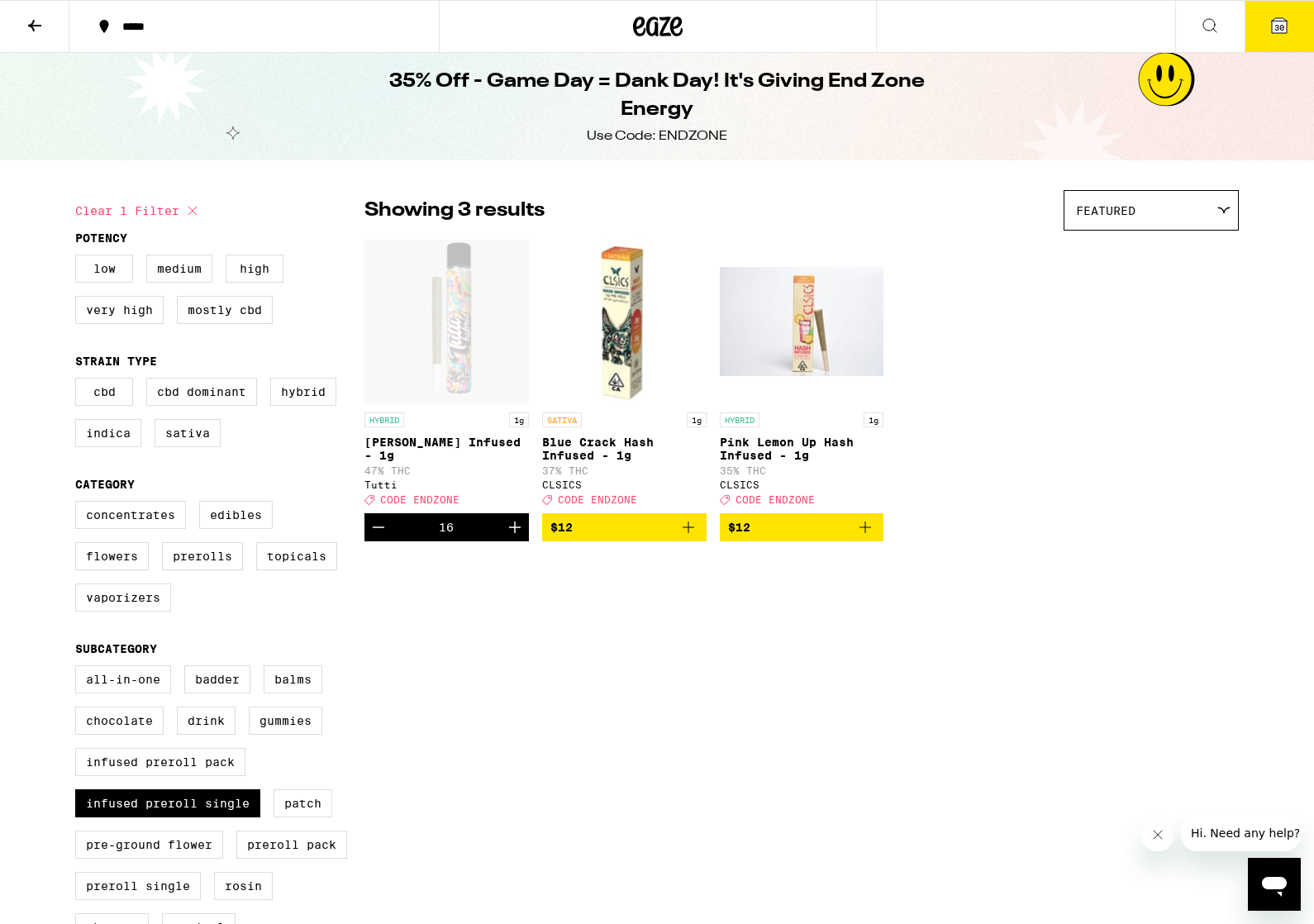
click at [513, 537] on icon "Increment" at bounding box center [515, 527] width 20 height 20
click at [513, 541] on button "Increment" at bounding box center [515, 527] width 28 height 28
click at [511, 541] on button "Increment" at bounding box center [515, 527] width 28 height 28
click at [510, 541] on button "Increment" at bounding box center [515, 527] width 28 height 28
click at [511, 541] on button "Increment" at bounding box center [515, 527] width 28 height 28
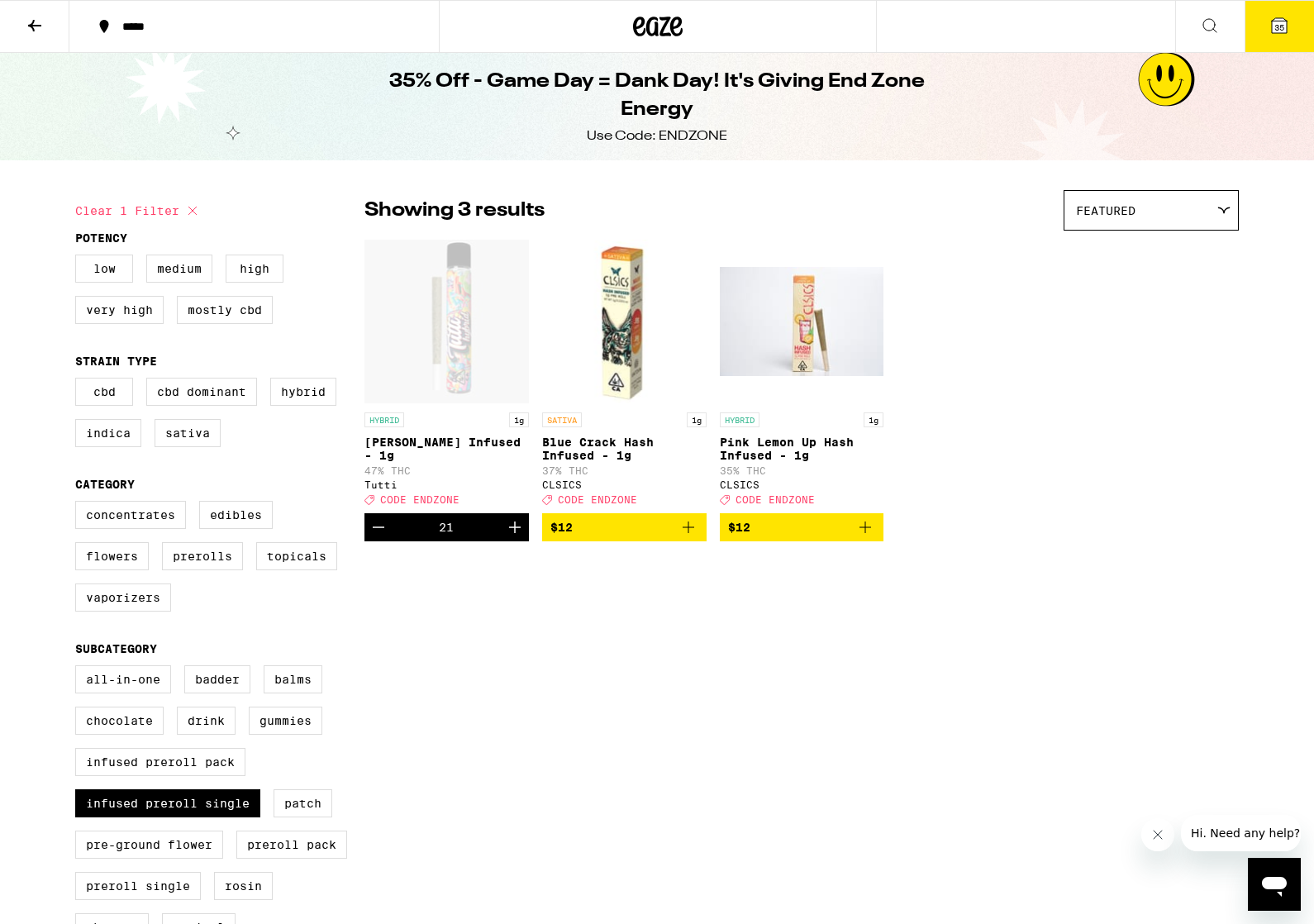
click at [511, 541] on button "Increment" at bounding box center [515, 527] width 28 height 28
click at [512, 541] on button "Increment" at bounding box center [515, 527] width 28 height 28
click at [513, 541] on button "Increment" at bounding box center [515, 527] width 28 height 28
click at [516, 537] on icon "Increment" at bounding box center [515, 527] width 20 height 20
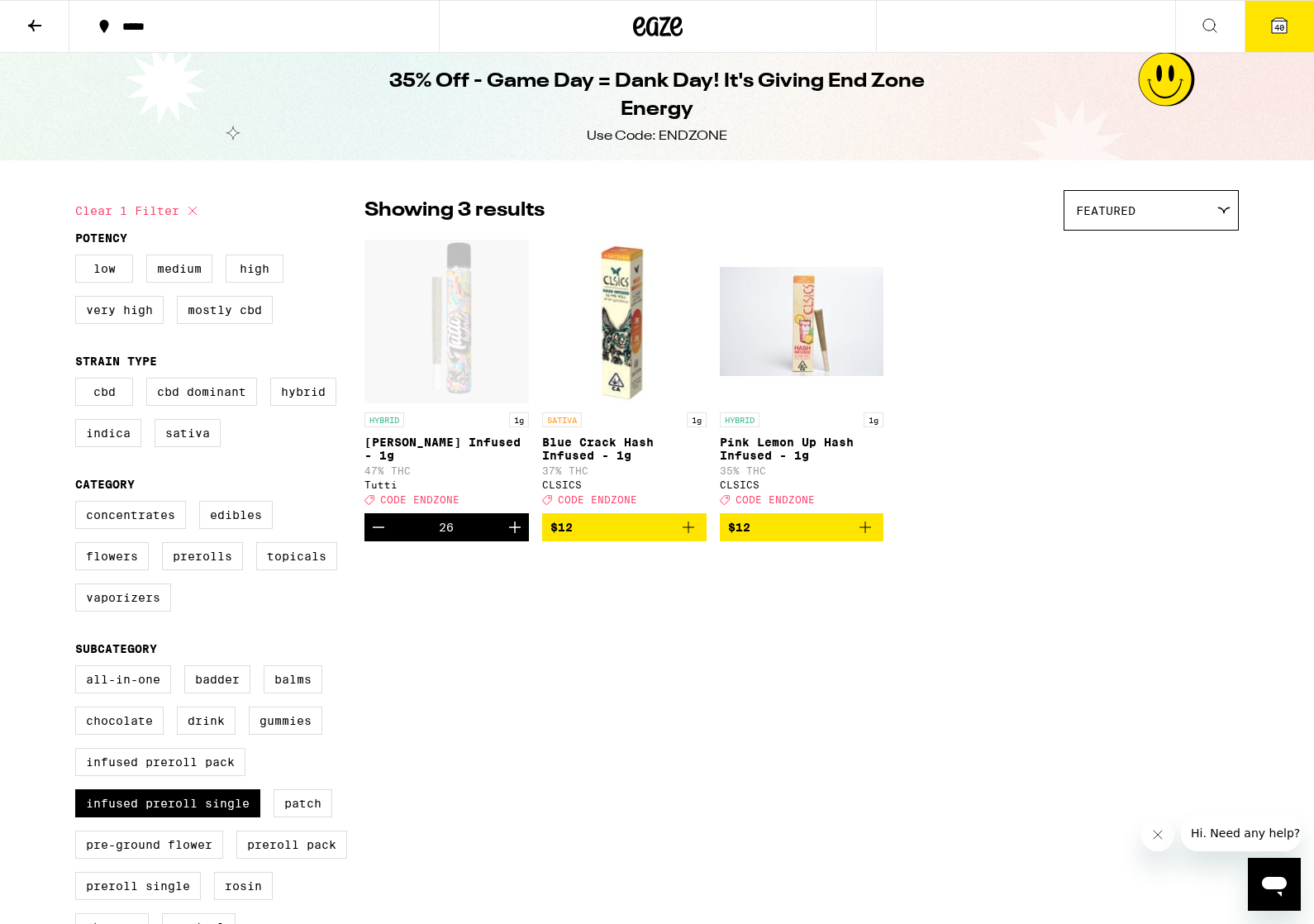
click at [513, 537] on icon "Increment" at bounding box center [515, 527] width 20 height 20
click at [503, 541] on button "Increment" at bounding box center [515, 527] width 28 height 28
click at [1272, 52] on button "42" at bounding box center [1279, 26] width 69 height 52
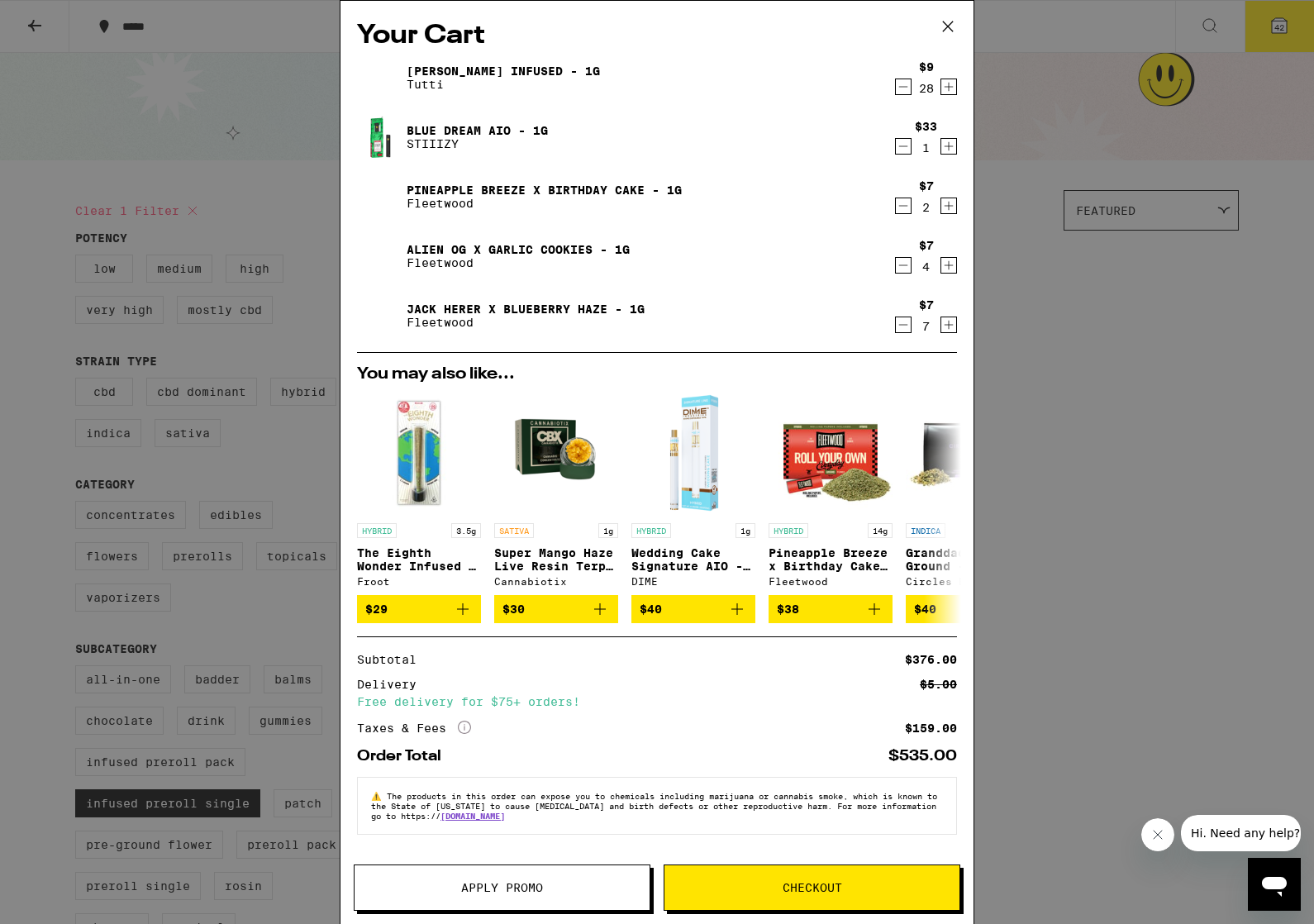
click at [905, 146] on icon "Decrement" at bounding box center [904, 146] width 9 height 0
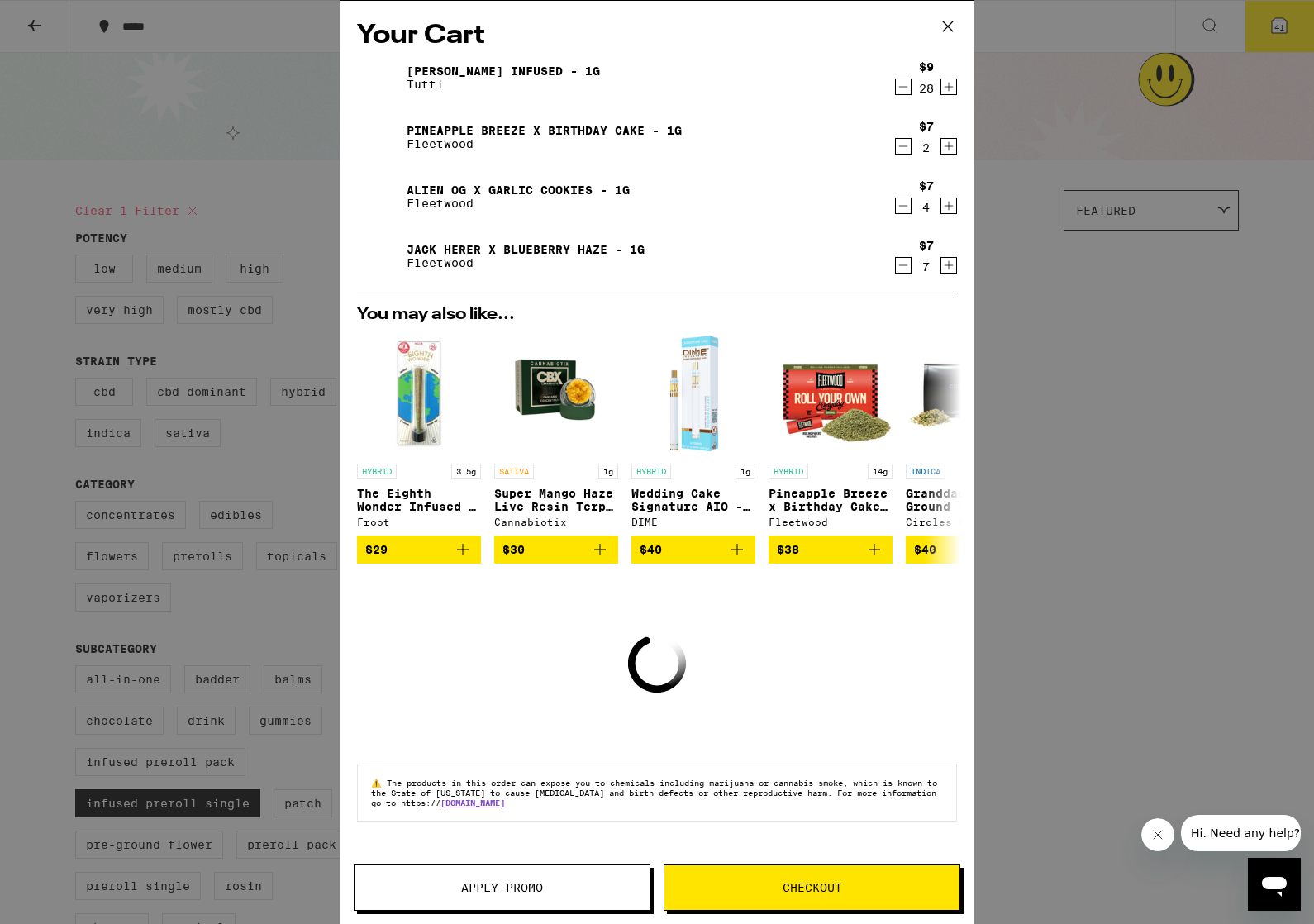
click at [902, 146] on icon "Decrement" at bounding box center [904, 146] width 9 height 0
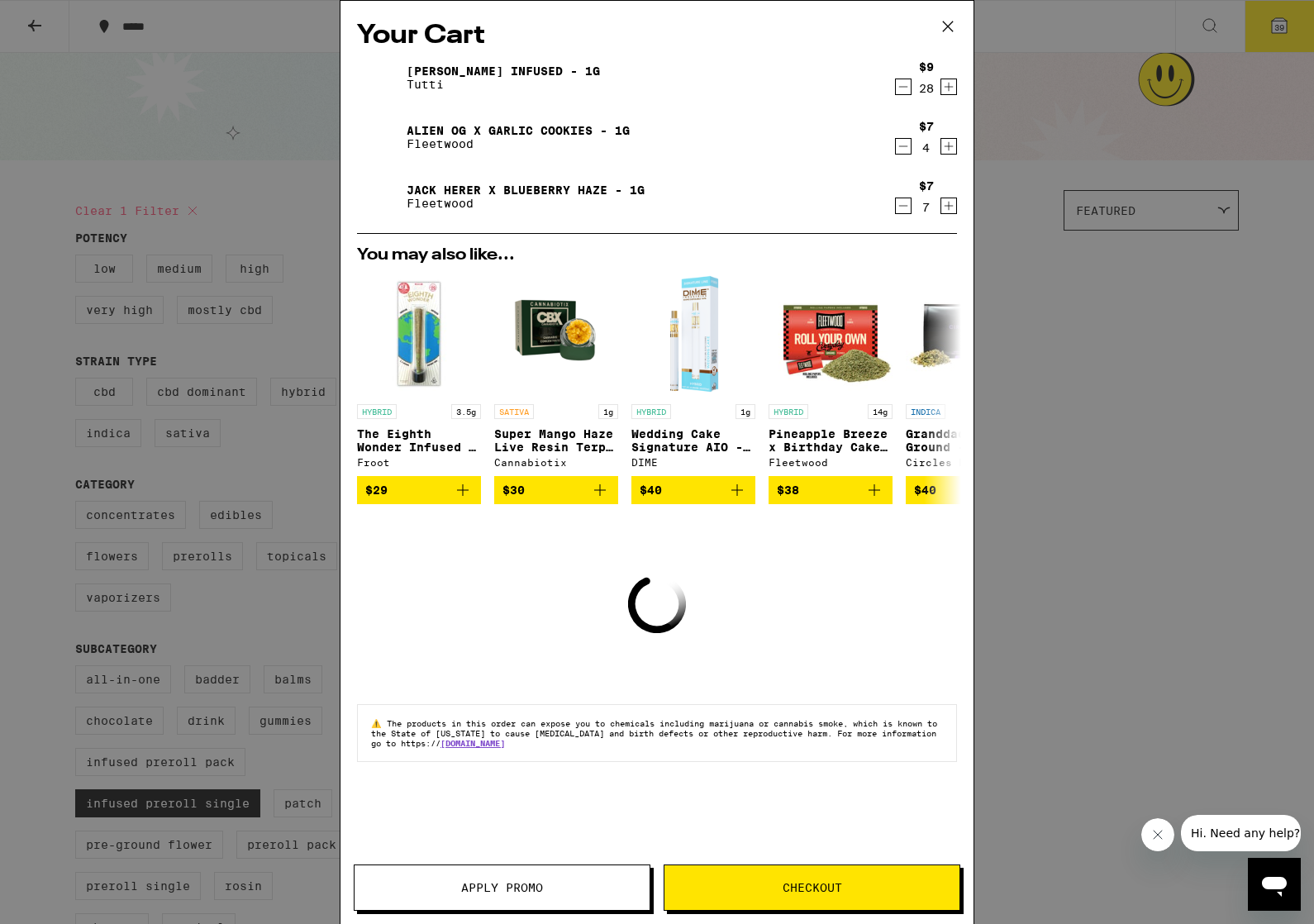
click at [904, 146] on icon "Decrement" at bounding box center [904, 146] width 9 height 0
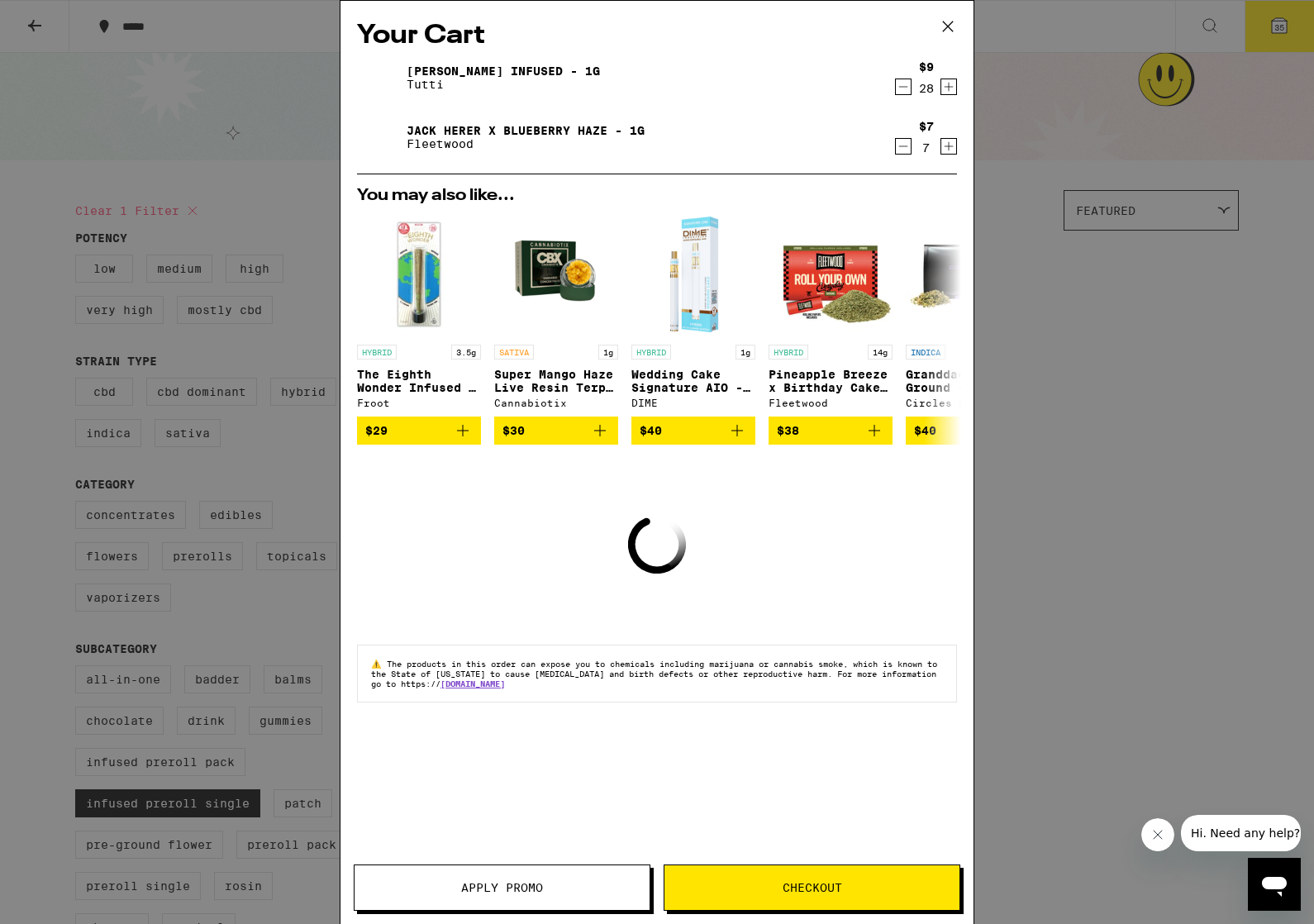
click at [901, 147] on icon "Decrement" at bounding box center [903, 146] width 15 height 20
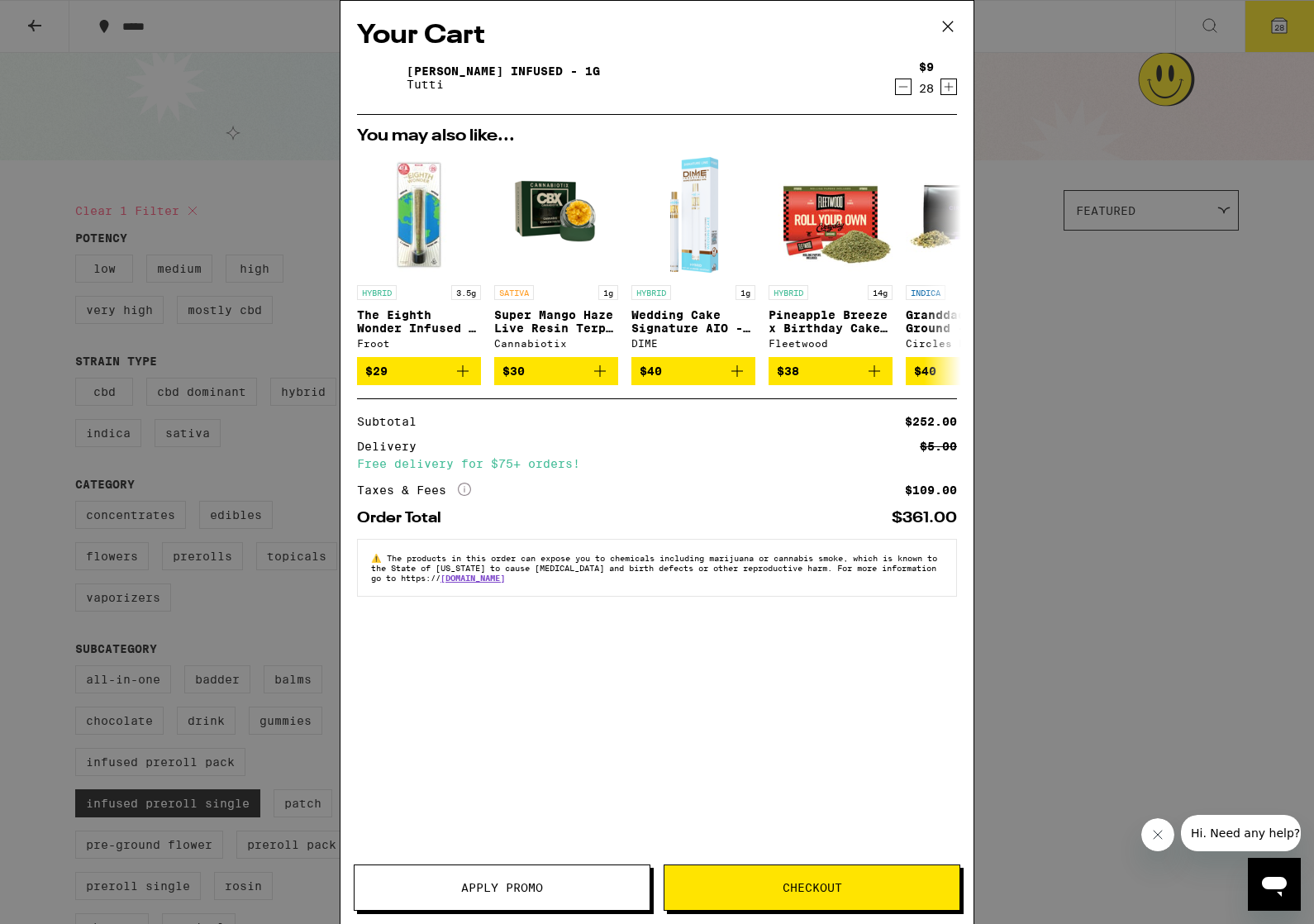
click at [936, 31] on icon at bounding box center [948, 26] width 25 height 25
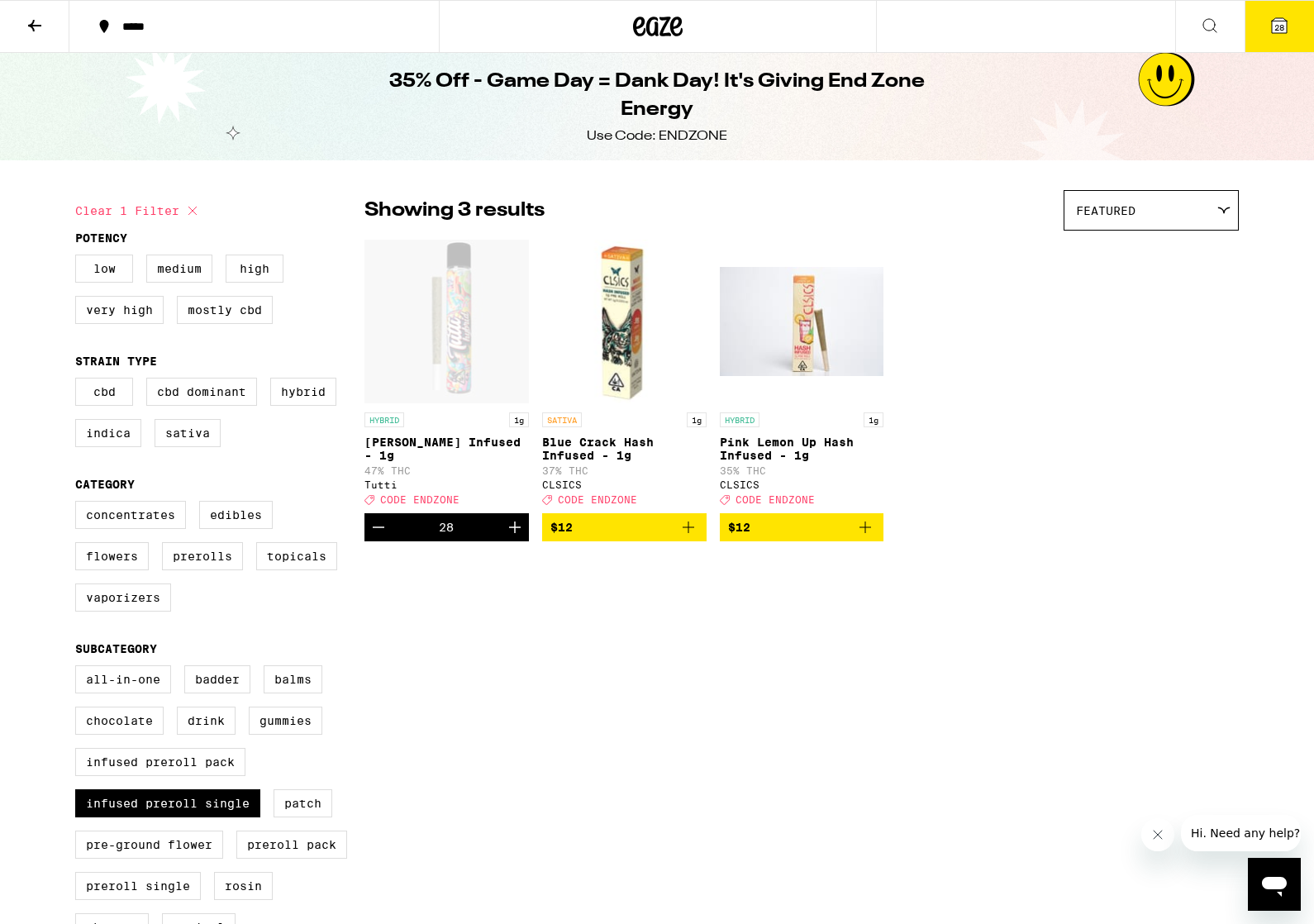
click at [1294, 25] on button "28" at bounding box center [1279, 26] width 69 height 52
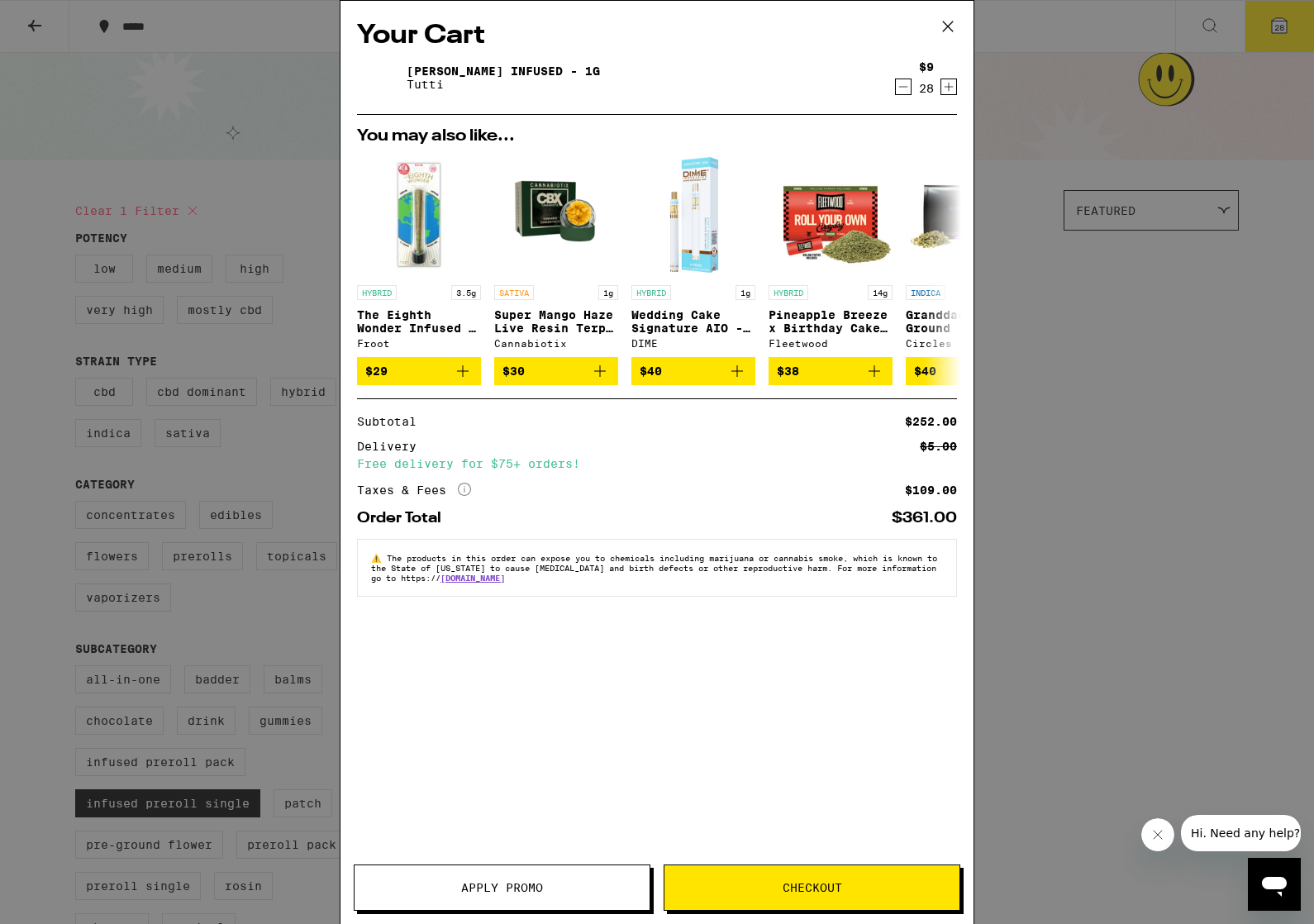
click at [548, 908] on button "Apply Promo" at bounding box center [502, 887] width 297 height 46
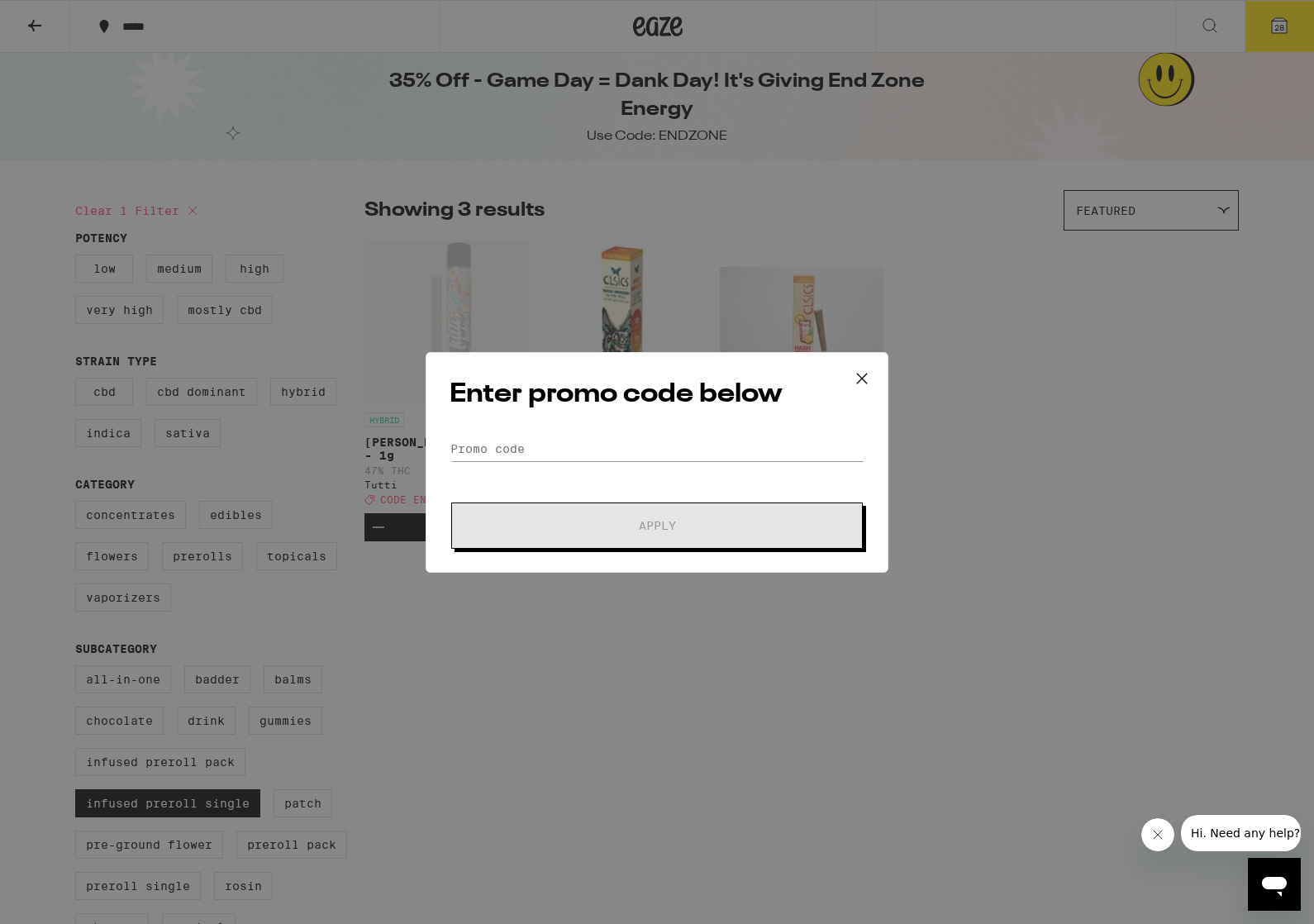
click at [716, 419] on div "Enter promo code below Promo Code Apply" at bounding box center [657, 462] width 463 height 221
click at [537, 458] on input "Promo Code" at bounding box center [657, 448] width 415 height 25
click at [535, 444] on input "Promo Code" at bounding box center [657, 448] width 415 height 25
click at [527, 448] on input "Promo Code" at bounding box center [657, 448] width 415 height 25
click at [525, 462] on input "Promo Code" at bounding box center [657, 448] width 415 height 25
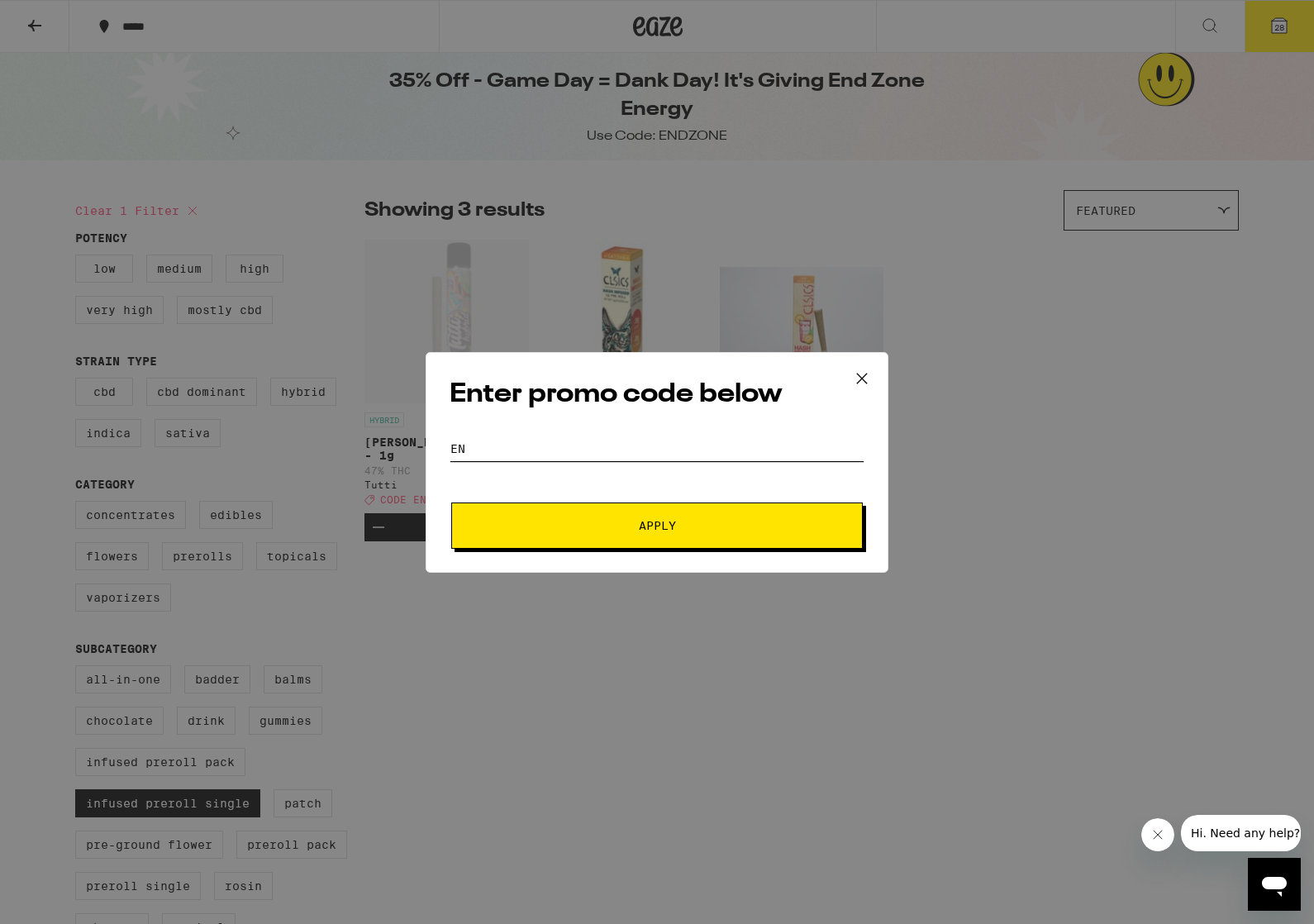
type input "E"
type input "Endzone"
click at [721, 548] on button "Apply" at bounding box center [657, 525] width 412 height 46
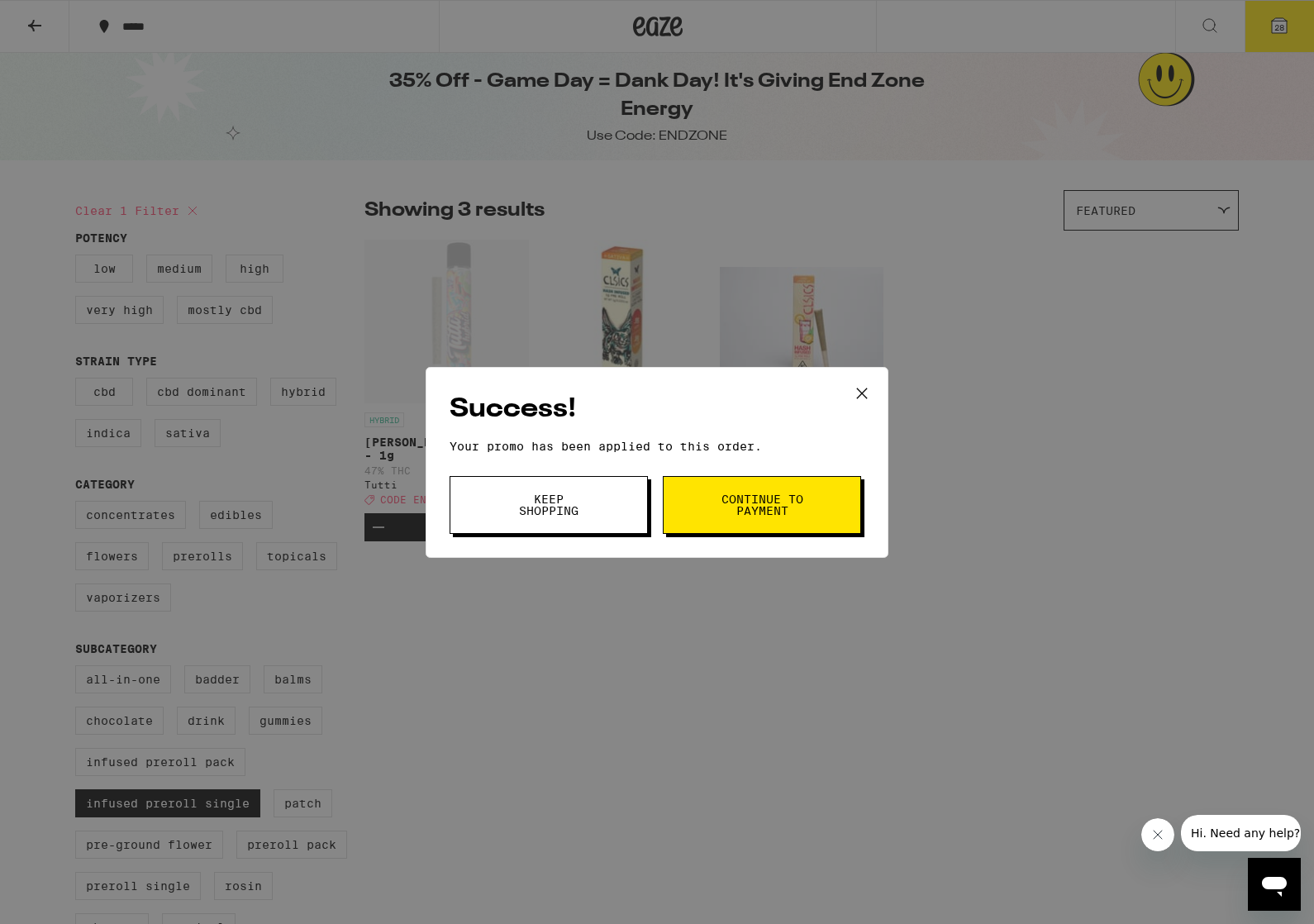
click at [608, 514] on button "Keep Shopping" at bounding box center [548, 505] width 198 height 58
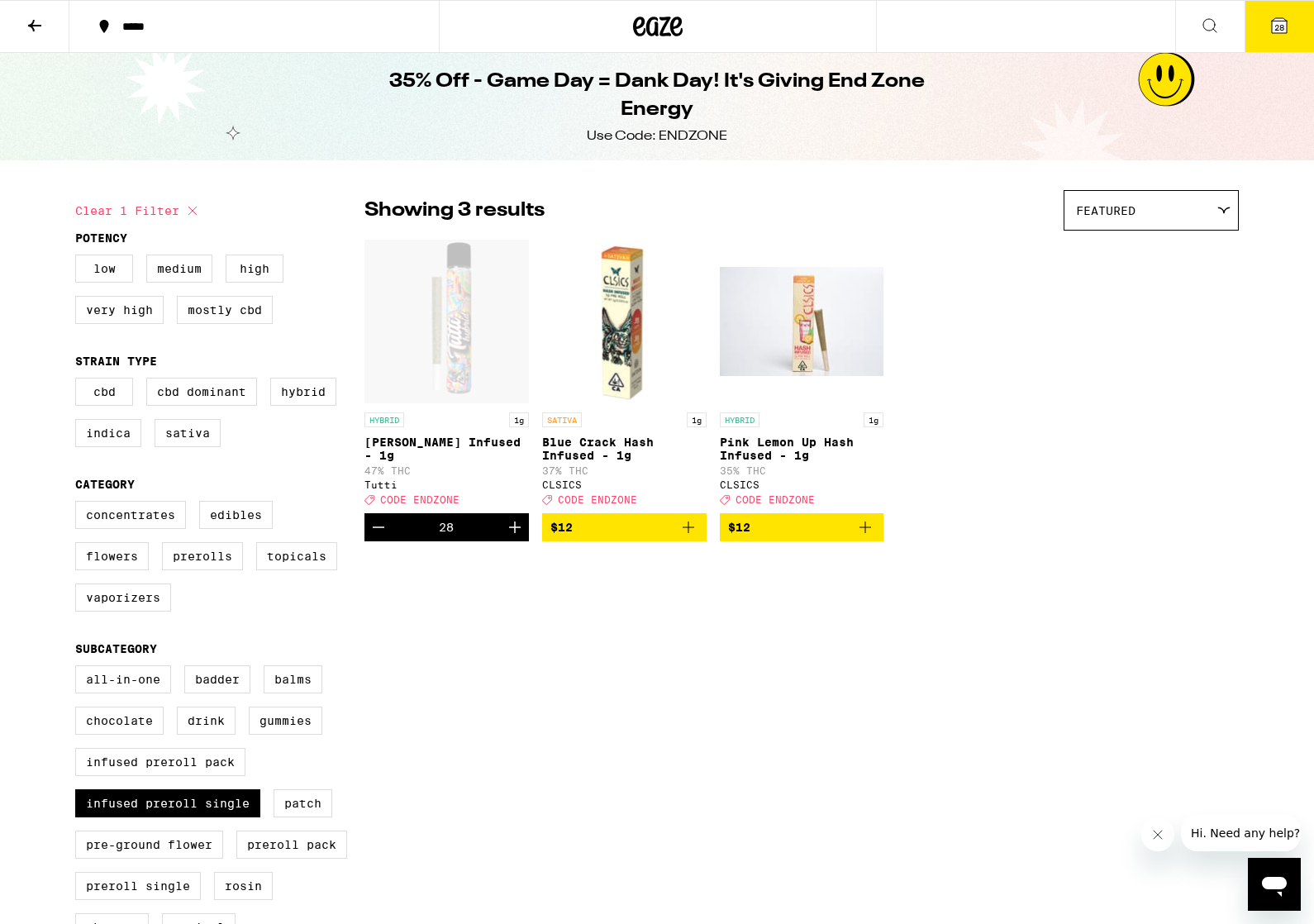
click at [1289, 20] on icon at bounding box center [1279, 25] width 20 height 20
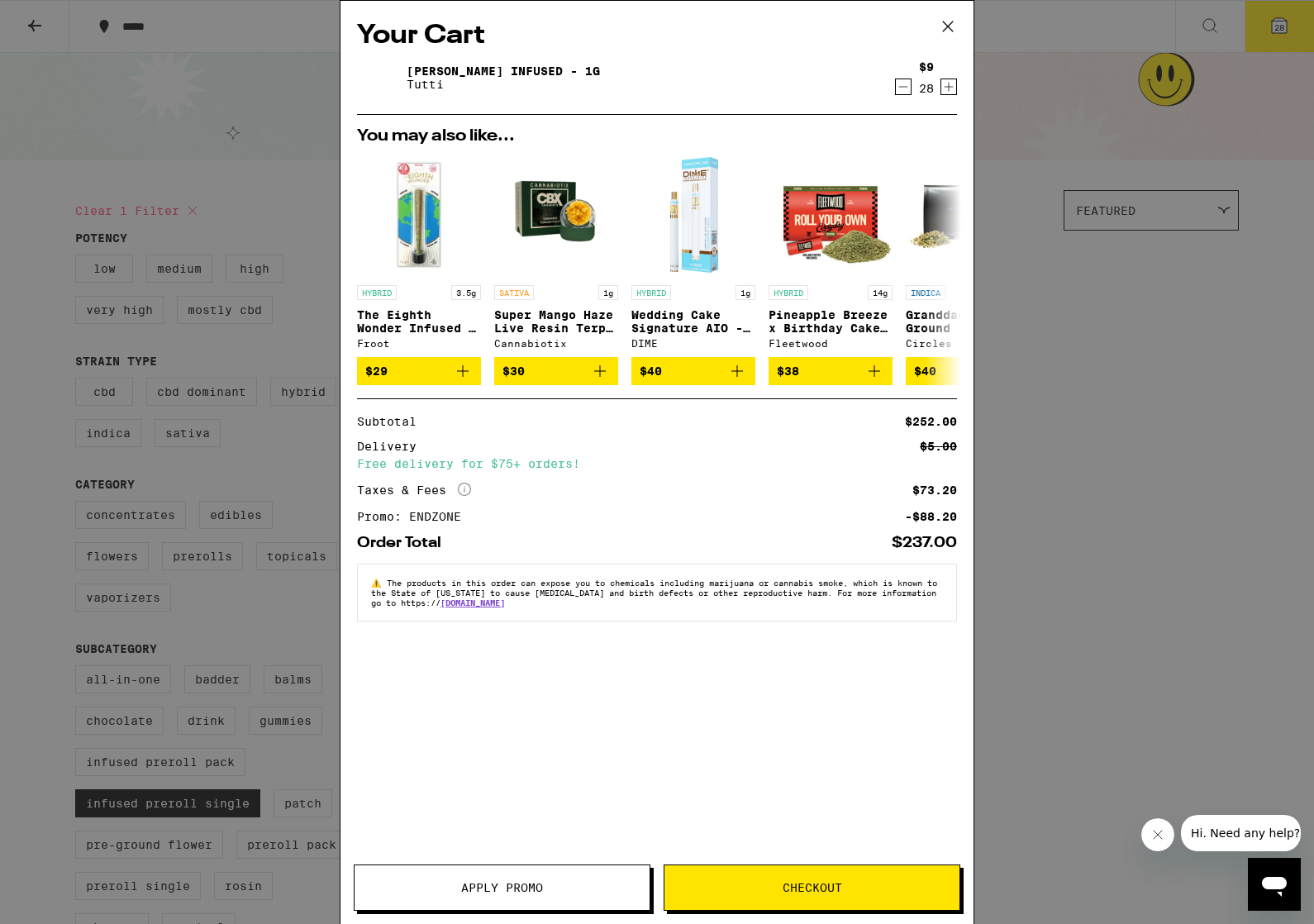
click at [1312, 318] on div "Your Cart [PERSON_NAME] Infused - 1g Tutti $9 28 You may also like... HYBRID 3.…" at bounding box center [657, 462] width 1314 height 924
